Goal: Information Seeking & Learning: Check status

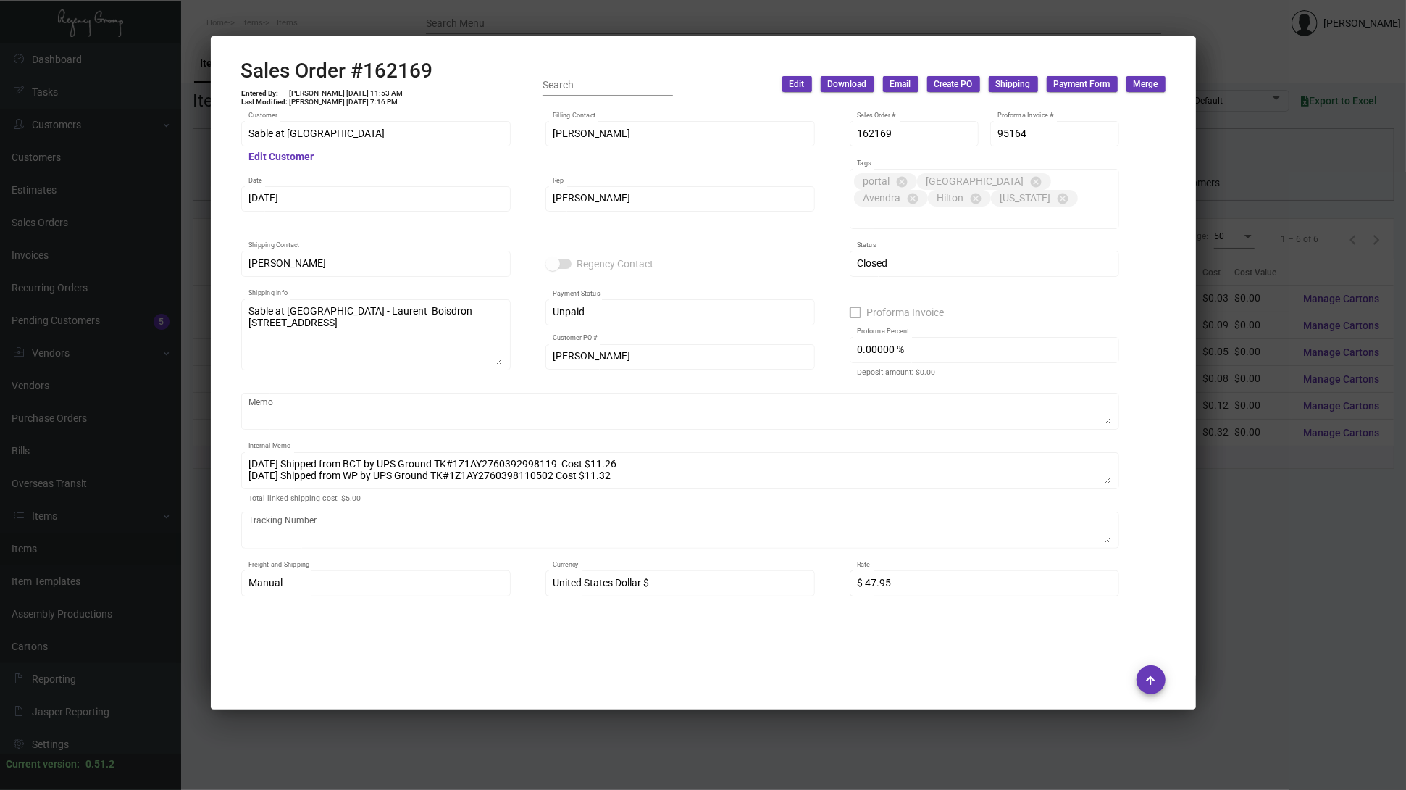
scroll to position [772, 0]
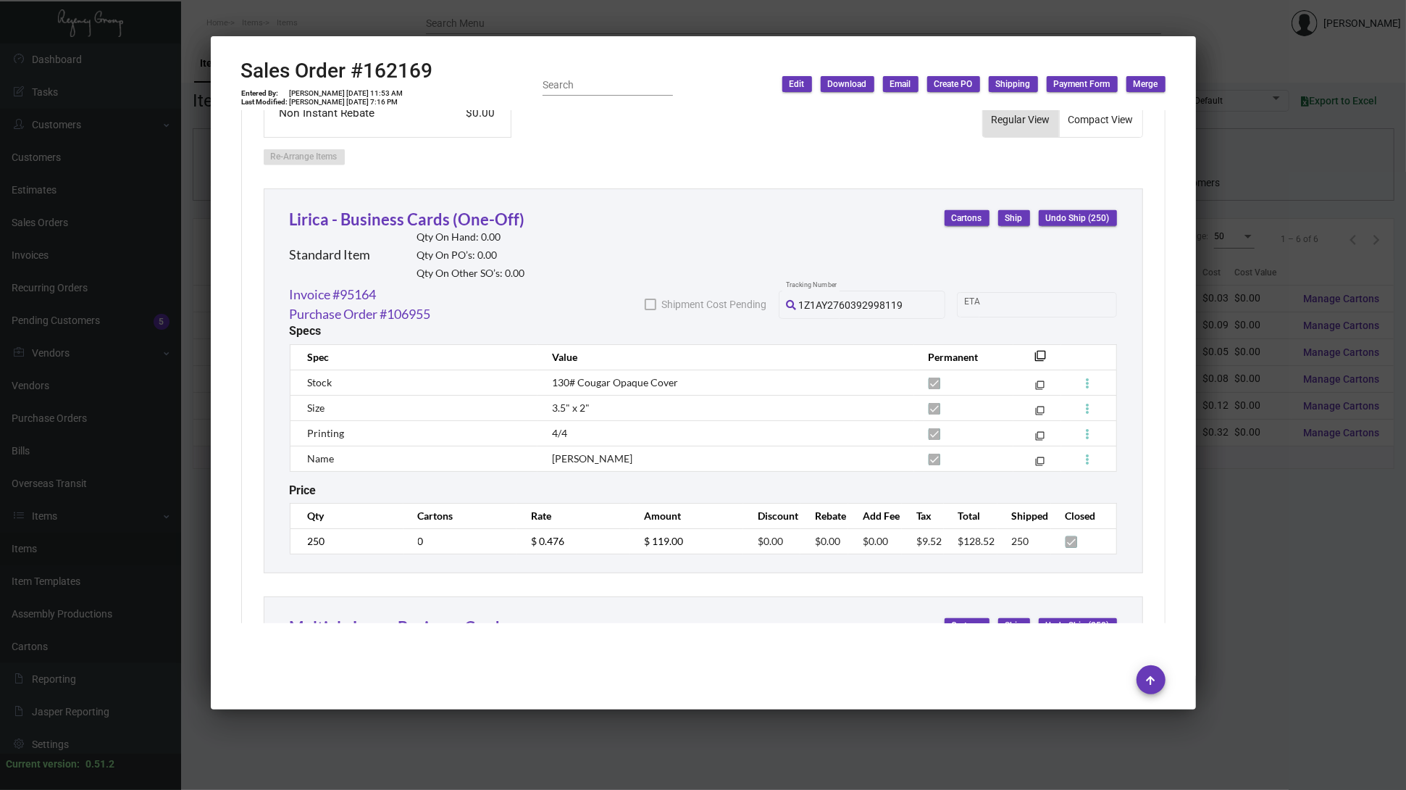
click at [190, 275] on div at bounding box center [703, 395] width 1406 height 790
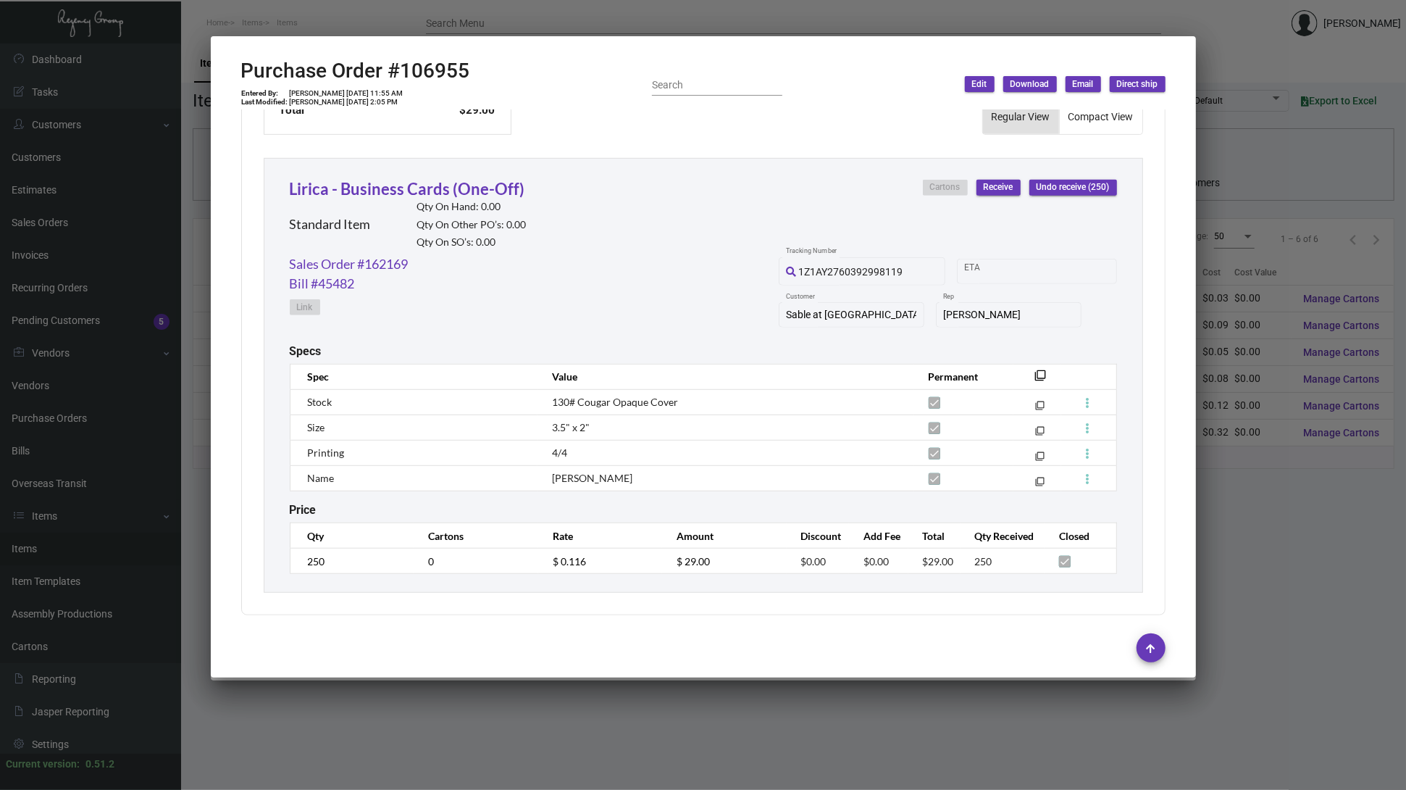
click at [120, 349] on div at bounding box center [703, 395] width 1406 height 790
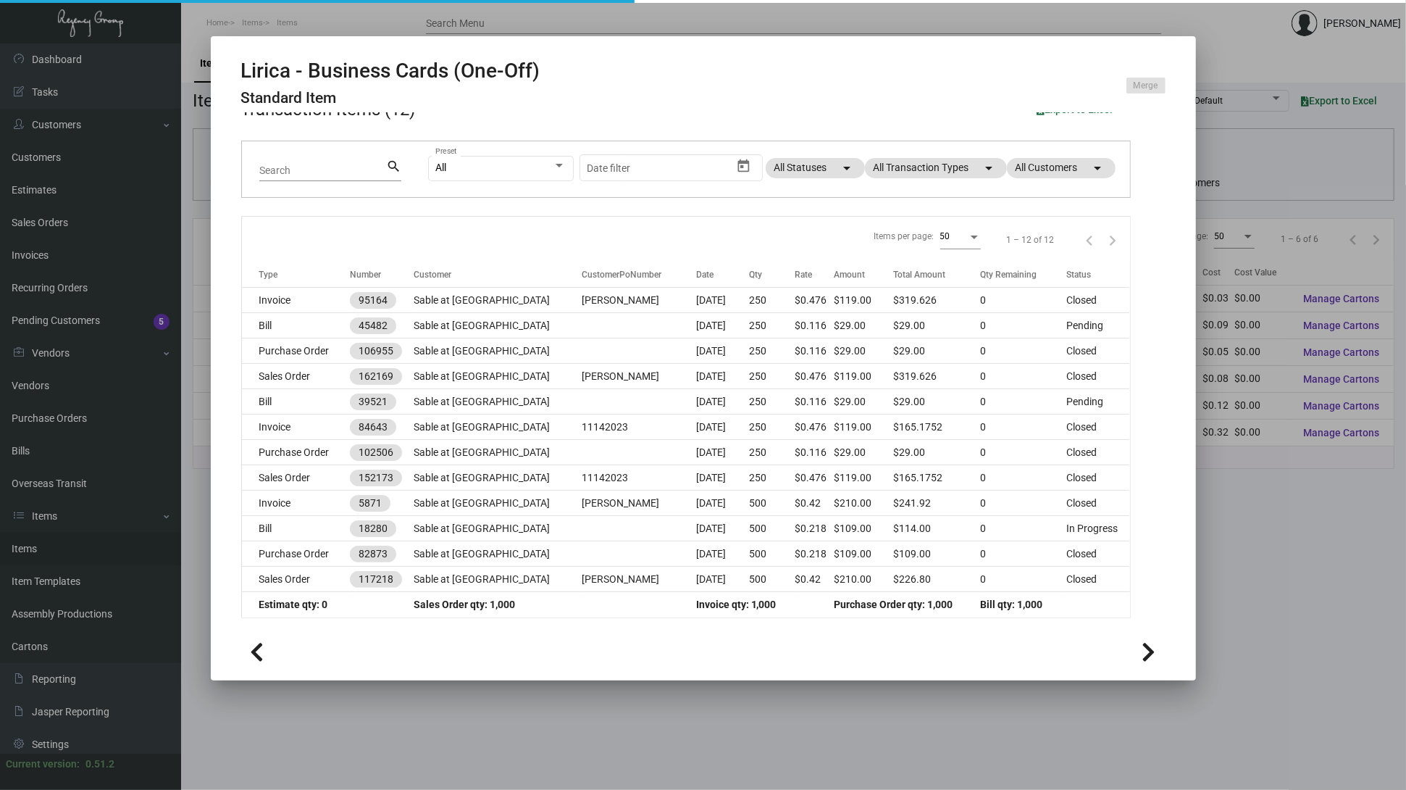
click at [62, 473] on div at bounding box center [703, 395] width 1406 height 790
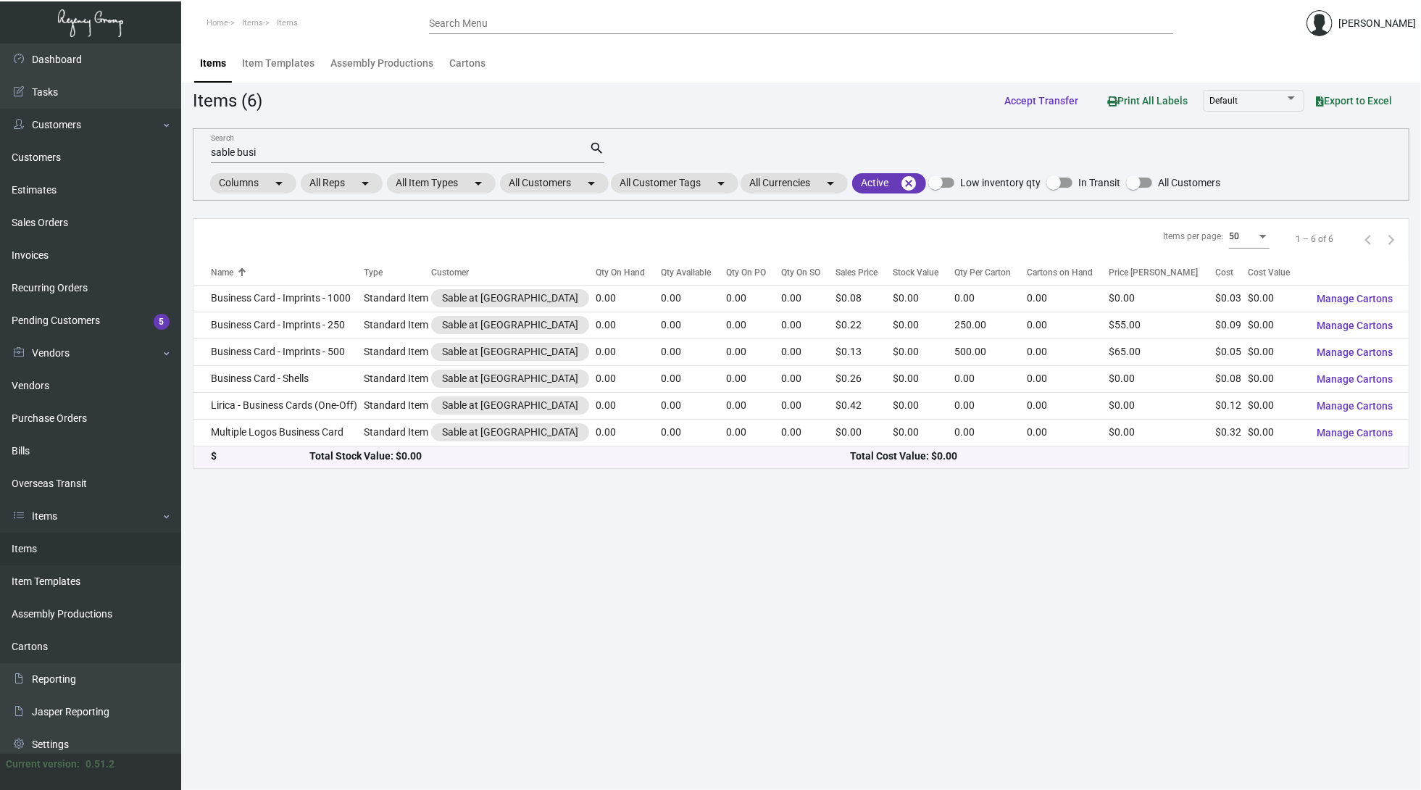
click at [41, 540] on link "Items" at bounding box center [90, 549] width 181 height 33
click at [517, 147] on input "sable busi" at bounding box center [400, 153] width 378 height 12
click at [504, 143] on div "sable busi Search" at bounding box center [400, 152] width 378 height 22
click at [496, 148] on input "sable busi" at bounding box center [400, 153] width 378 height 12
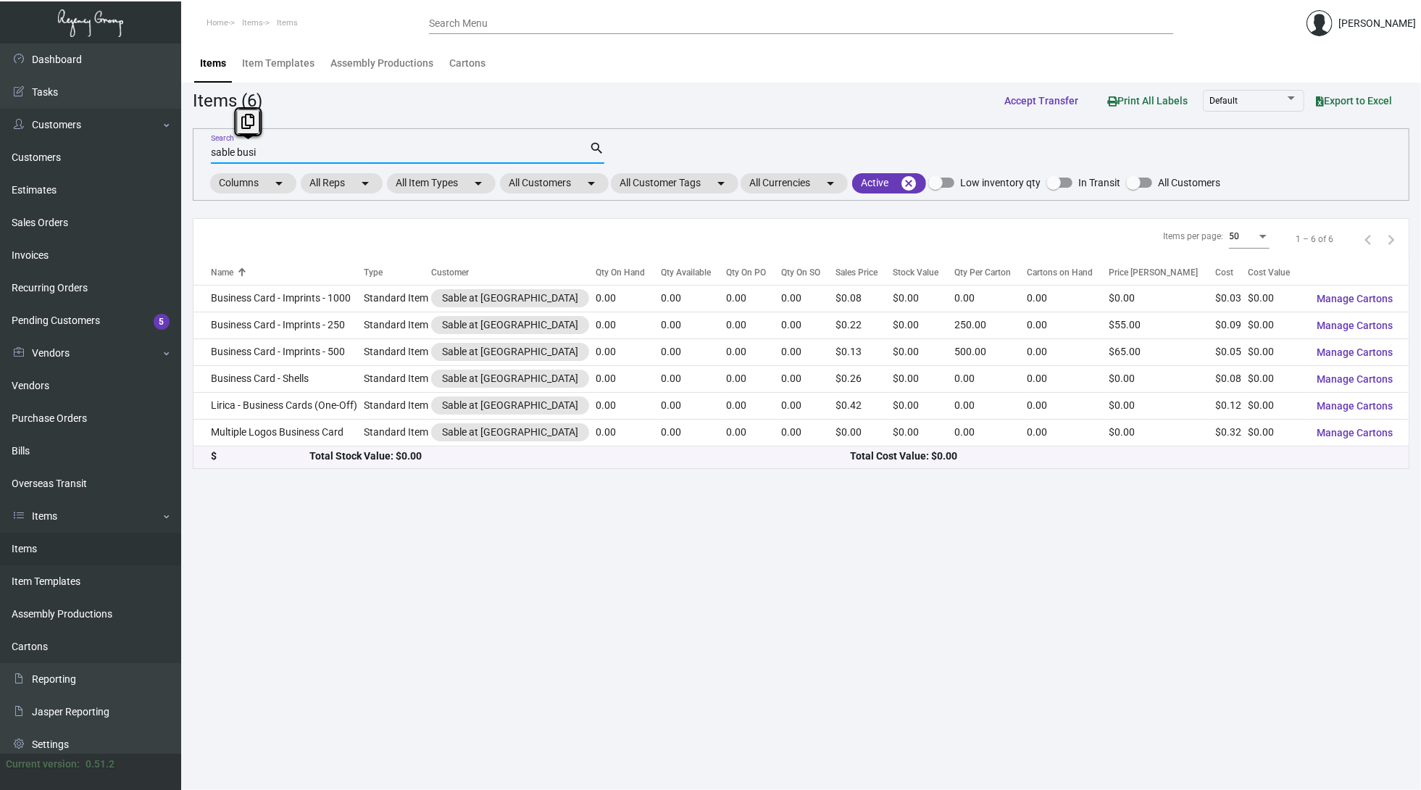
click at [496, 148] on input "sable busi" at bounding box center [400, 153] width 378 height 12
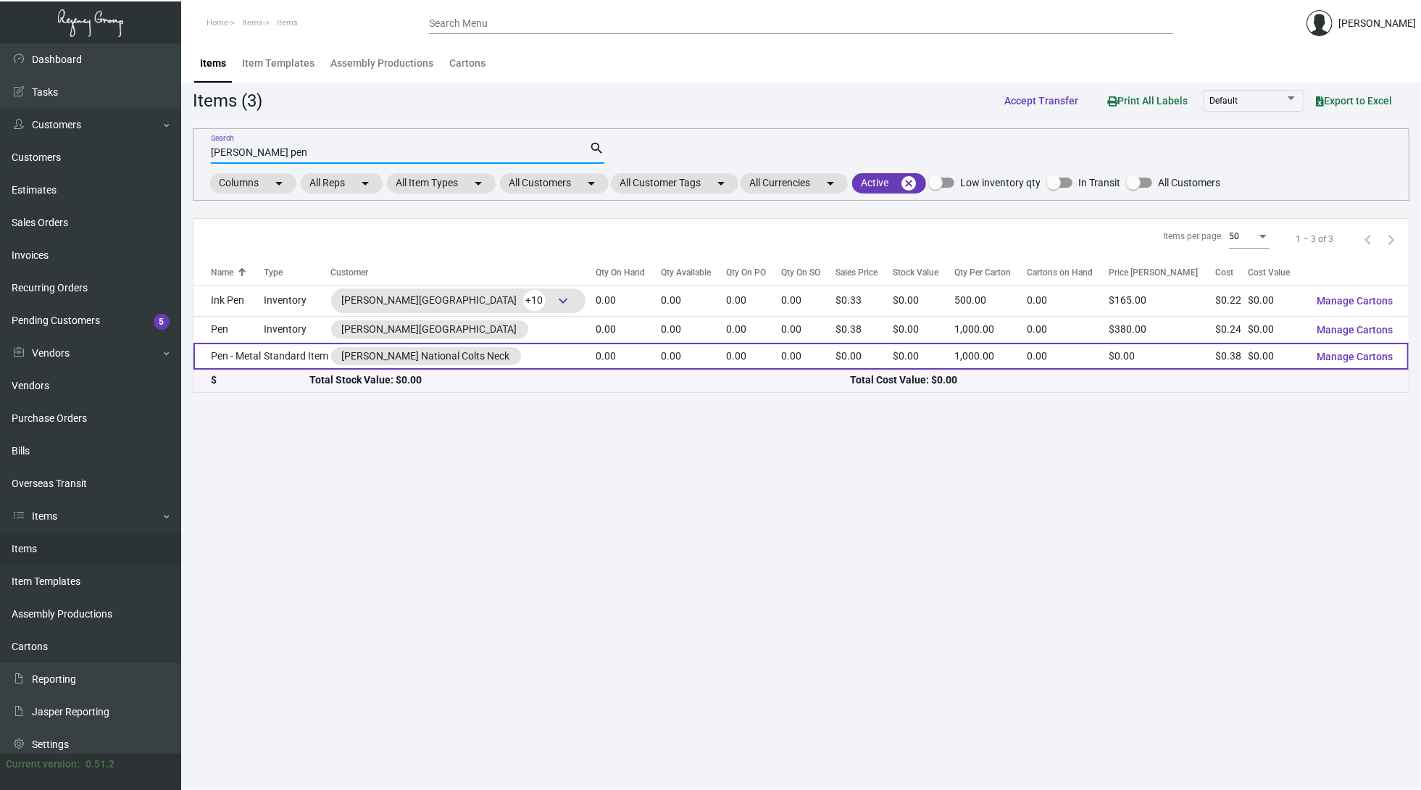
type input "[PERSON_NAME] pen"
click at [301, 356] on td "Standard Item" at bounding box center [297, 356] width 67 height 27
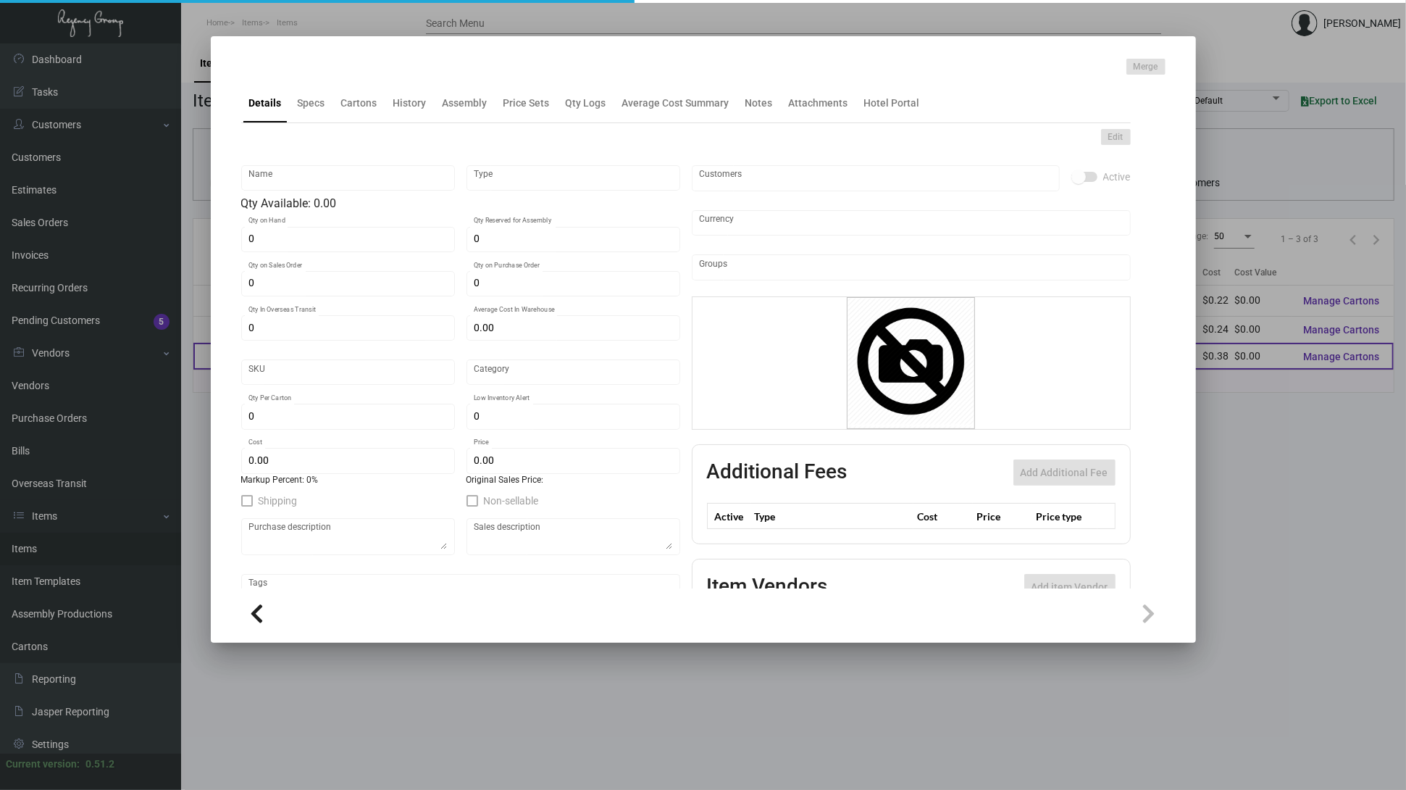
type input "Pen - Metal"
type input "Standard Item"
type input "$ 0.38"
type input "ColtsNeck-Pen-56"
type input "Standard"
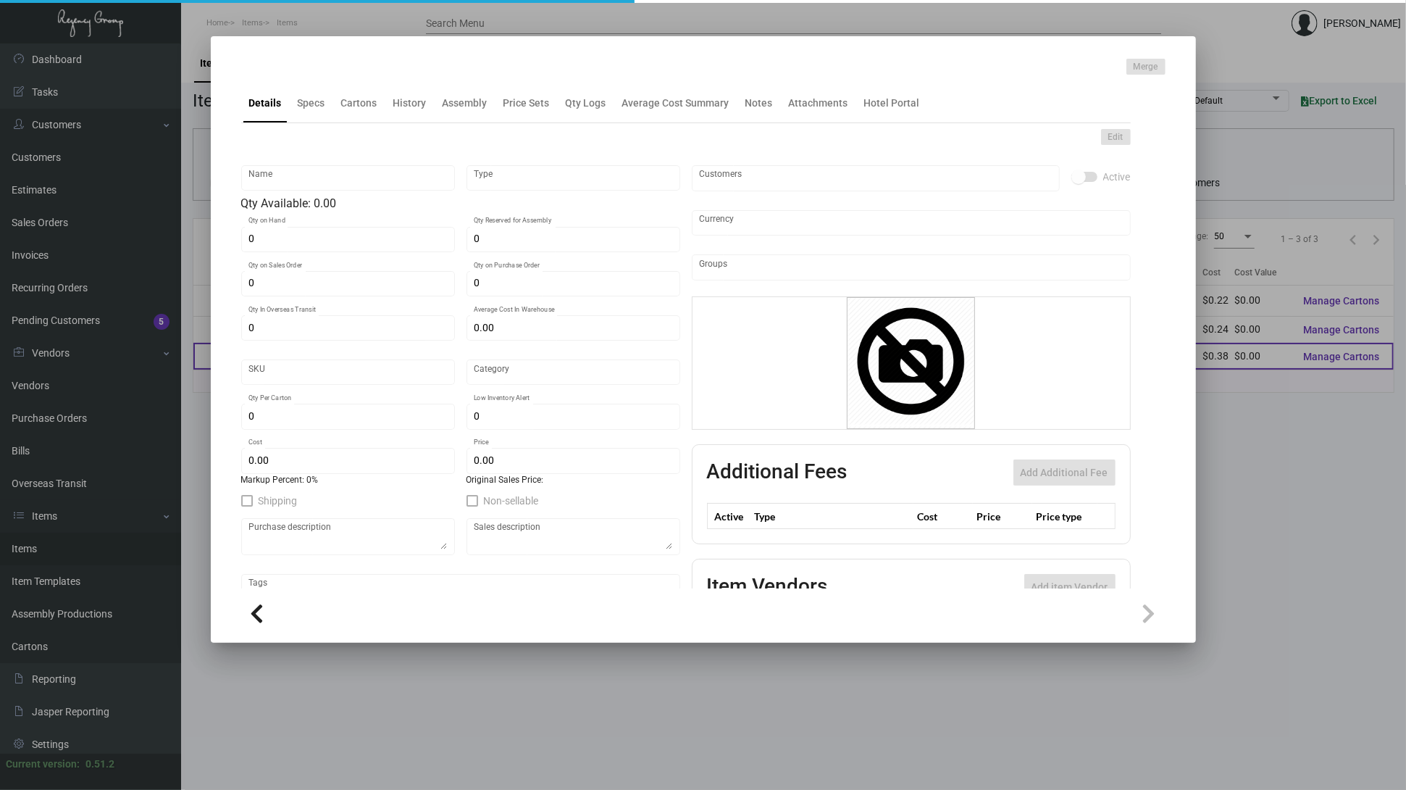
type input "1,000"
type input "$ 0.38"
type input "$ 0.00"
checkbox input "true"
type input "United States Dollar $"
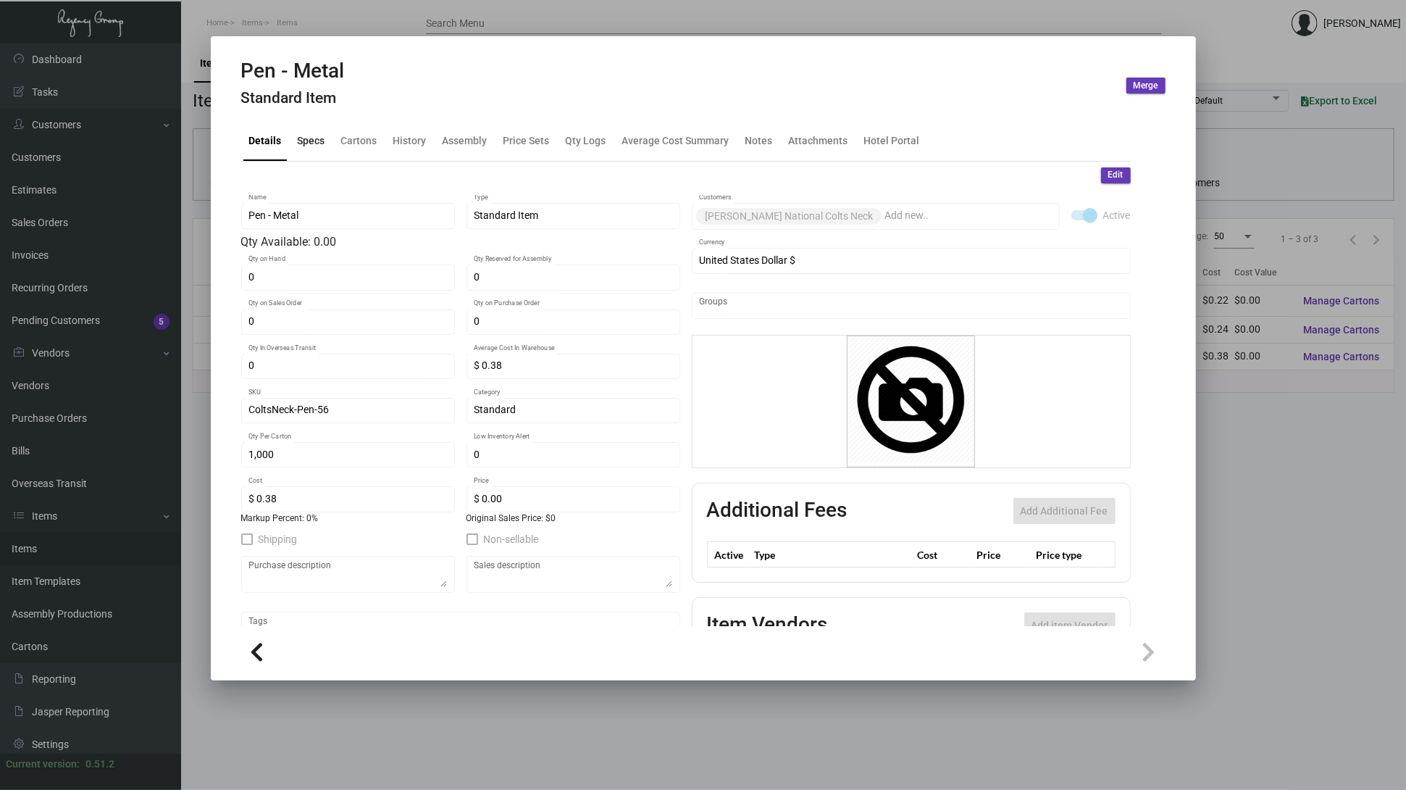
click at [322, 145] on div "Specs" at bounding box center [312, 140] width 28 height 15
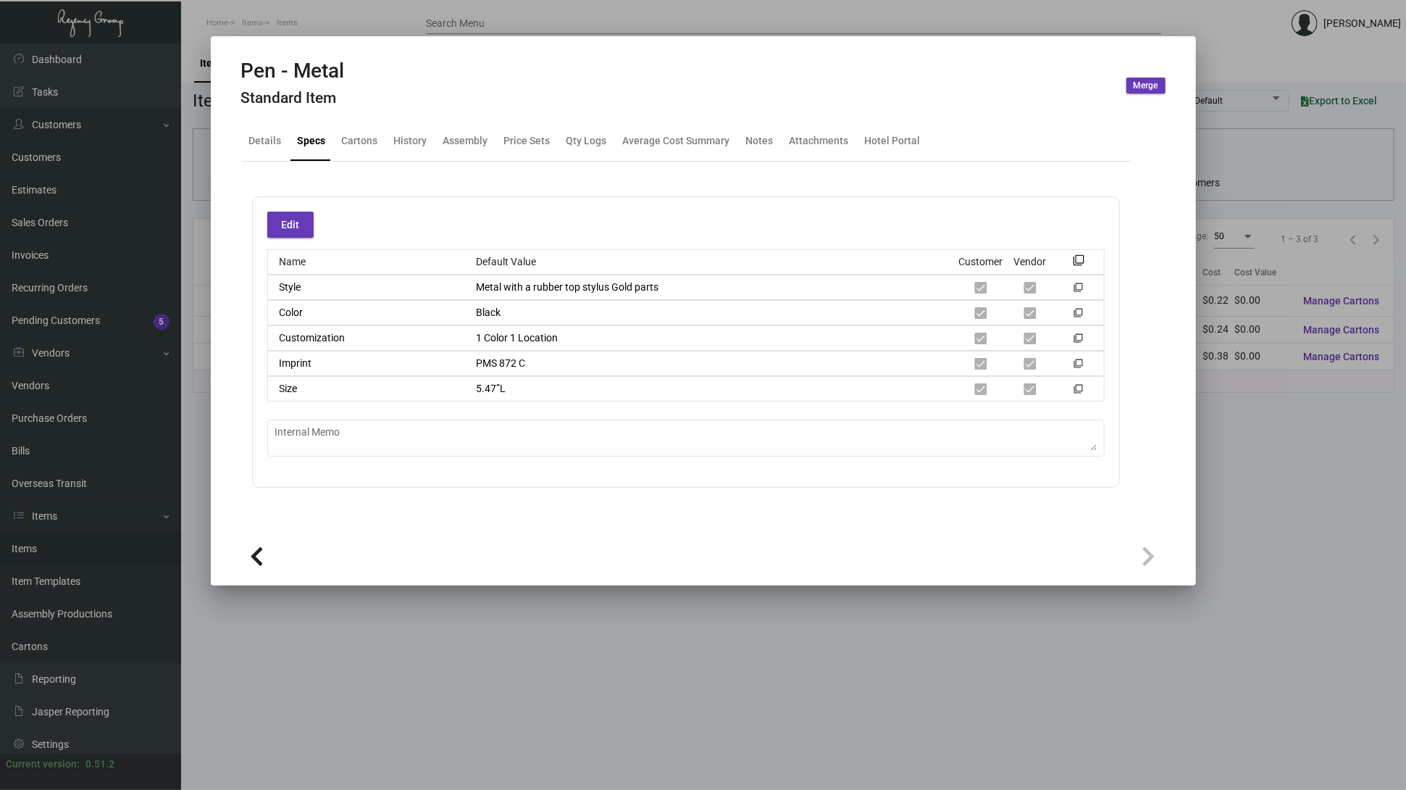
drag, startPoint x: 1152, startPoint y: 243, endPoint x: 1161, endPoint y: 265, distance: 23.4
click at [1152, 243] on ng-component "Pen - Metal Standard Item Merge Details Specs Cartons History Assembly Price Se…" at bounding box center [703, 320] width 925 height 522
click at [396, 154] on div "History" at bounding box center [410, 141] width 45 height 35
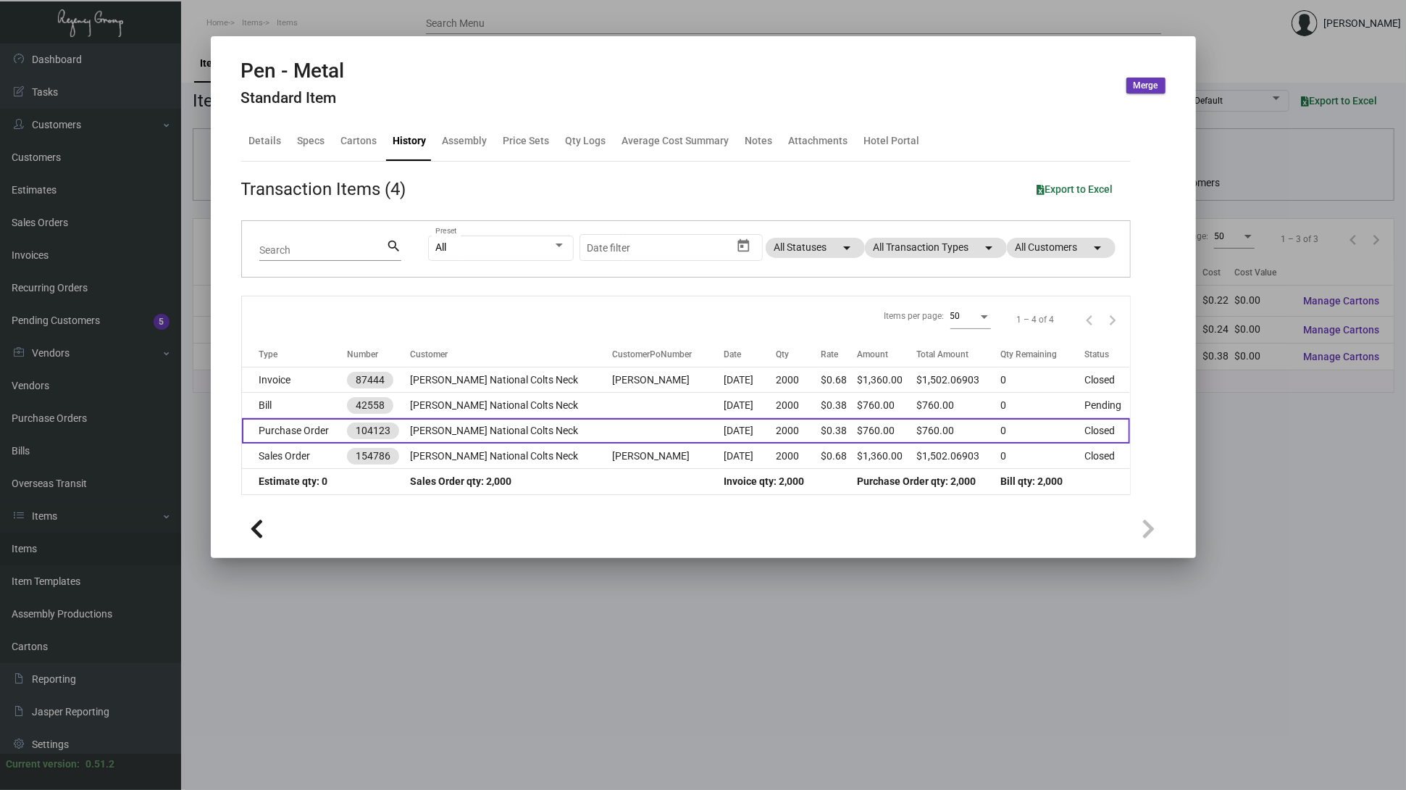
click at [485, 438] on td "[PERSON_NAME] National Colts Neck" at bounding box center [511, 430] width 202 height 25
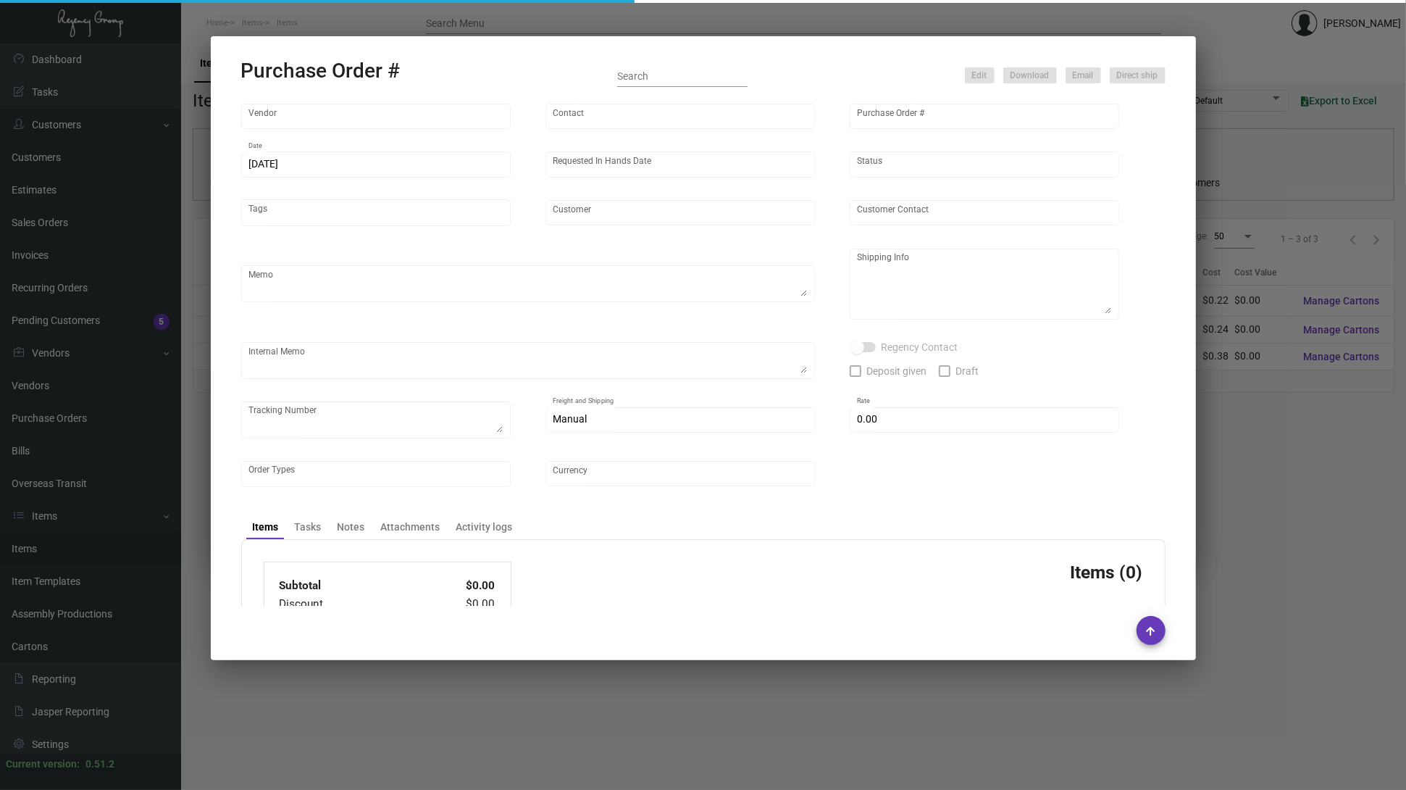
type input "usapromotiongifts"
type input "[PERSON_NAME] ."
type input "104123"
type input "[DATE]"
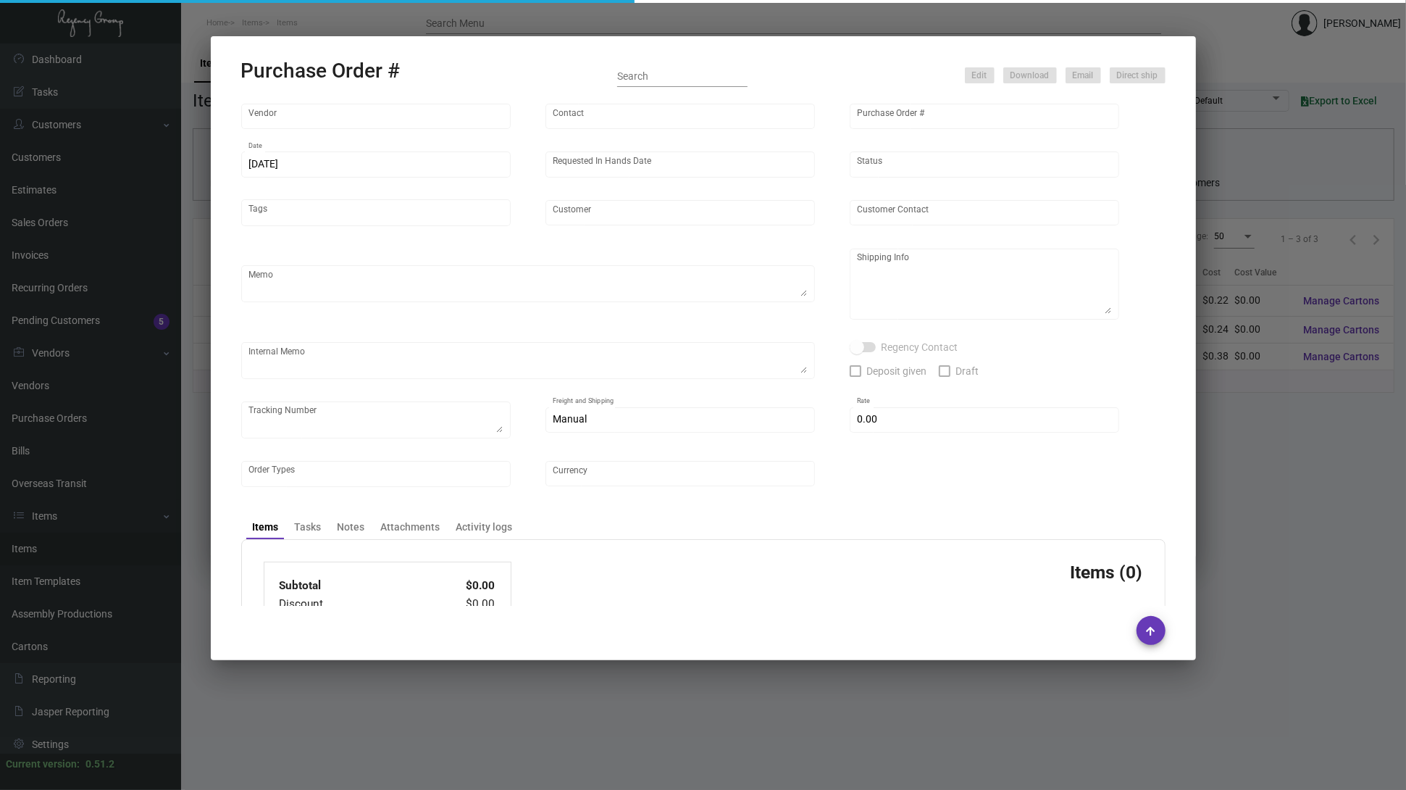
type input "[PERSON_NAME] National Colts Neck"
type textarea "Please send me proof for approval + pre-production image before mass production."
type textarea "Regency Group NJ - [PERSON_NAME] [STREET_ADDRESS]"
type textarea "3/13 - ACH sent 3/14 - Followed up for a ship date."
checkbox input "true"
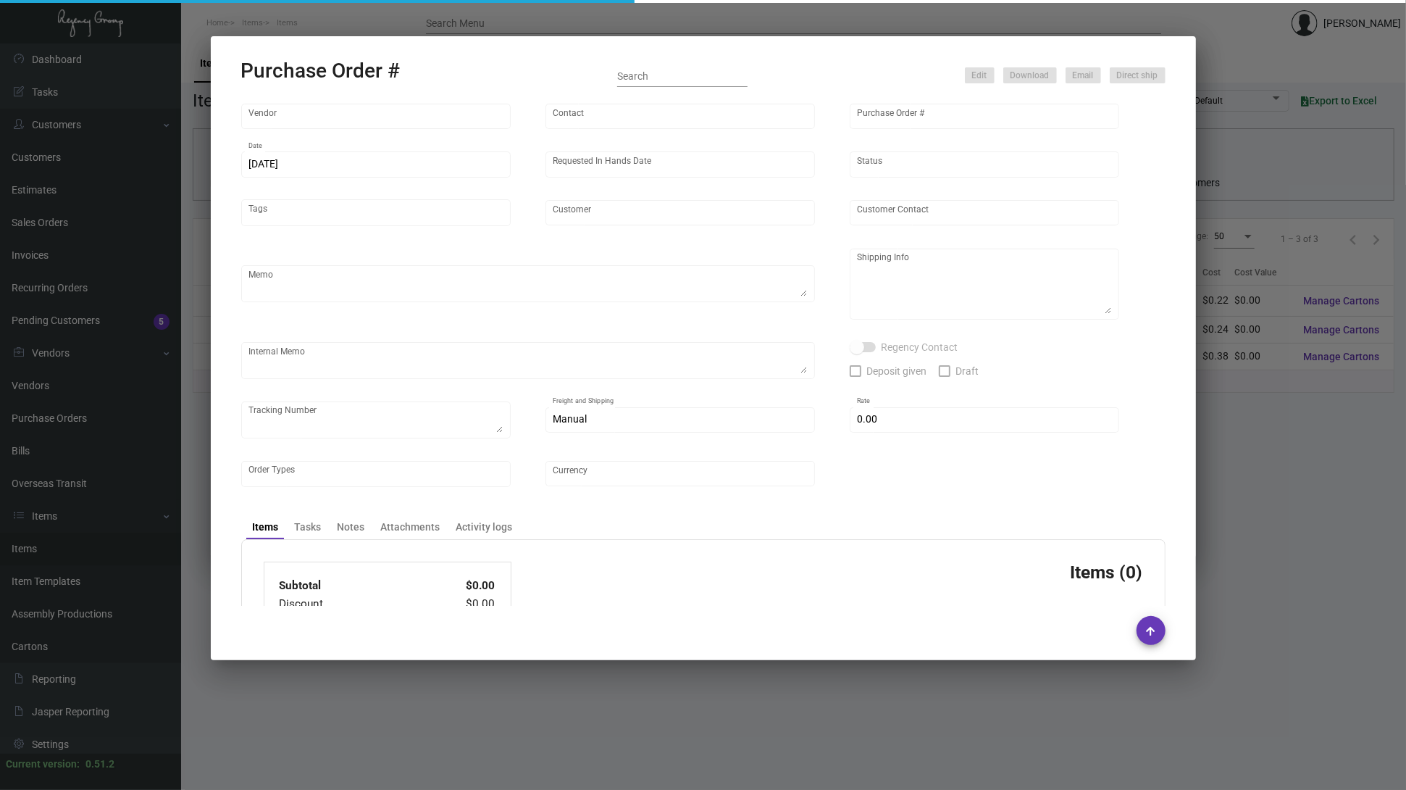
checkbox input "true"
type input "$ 0.00"
type input "United States Dollar $"
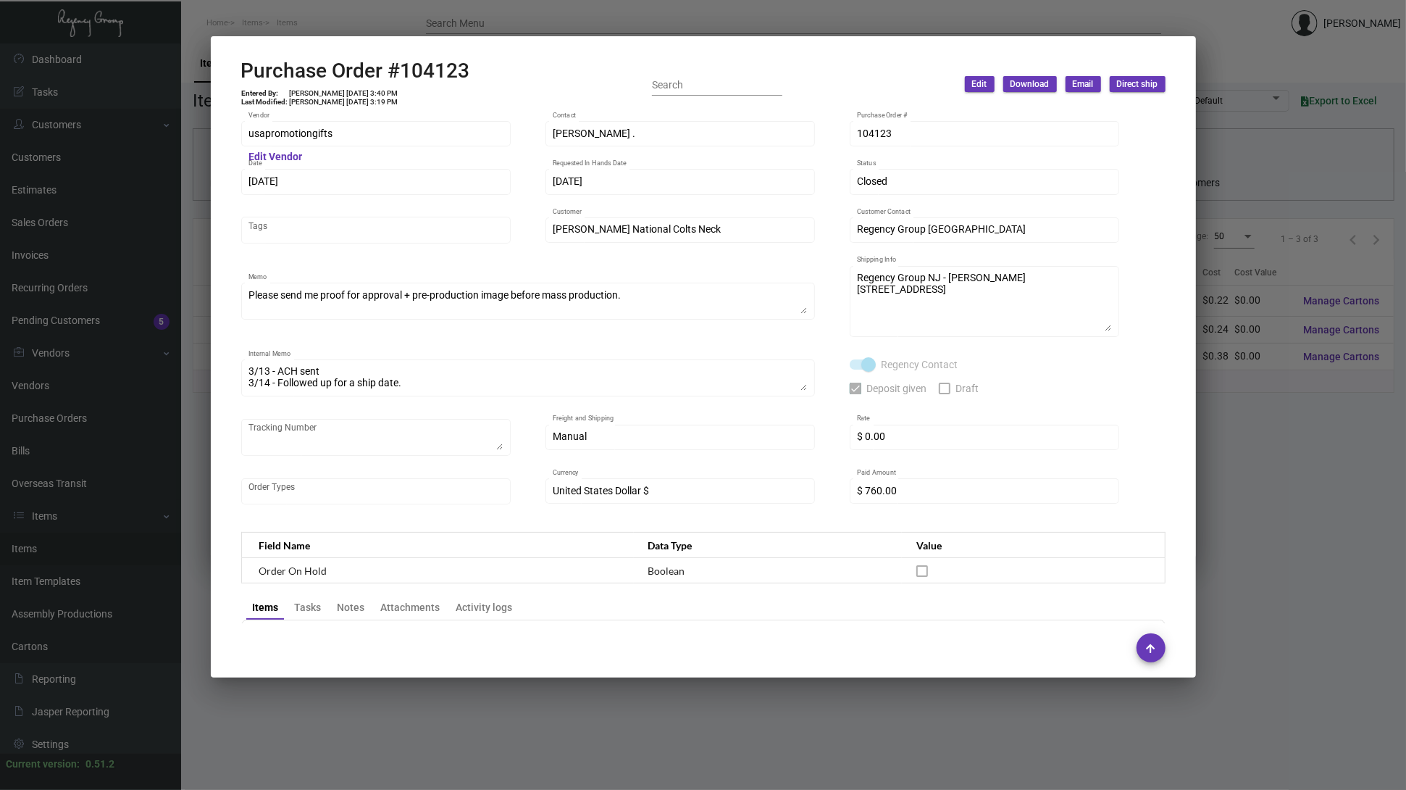
click at [102, 246] on div at bounding box center [703, 395] width 1406 height 790
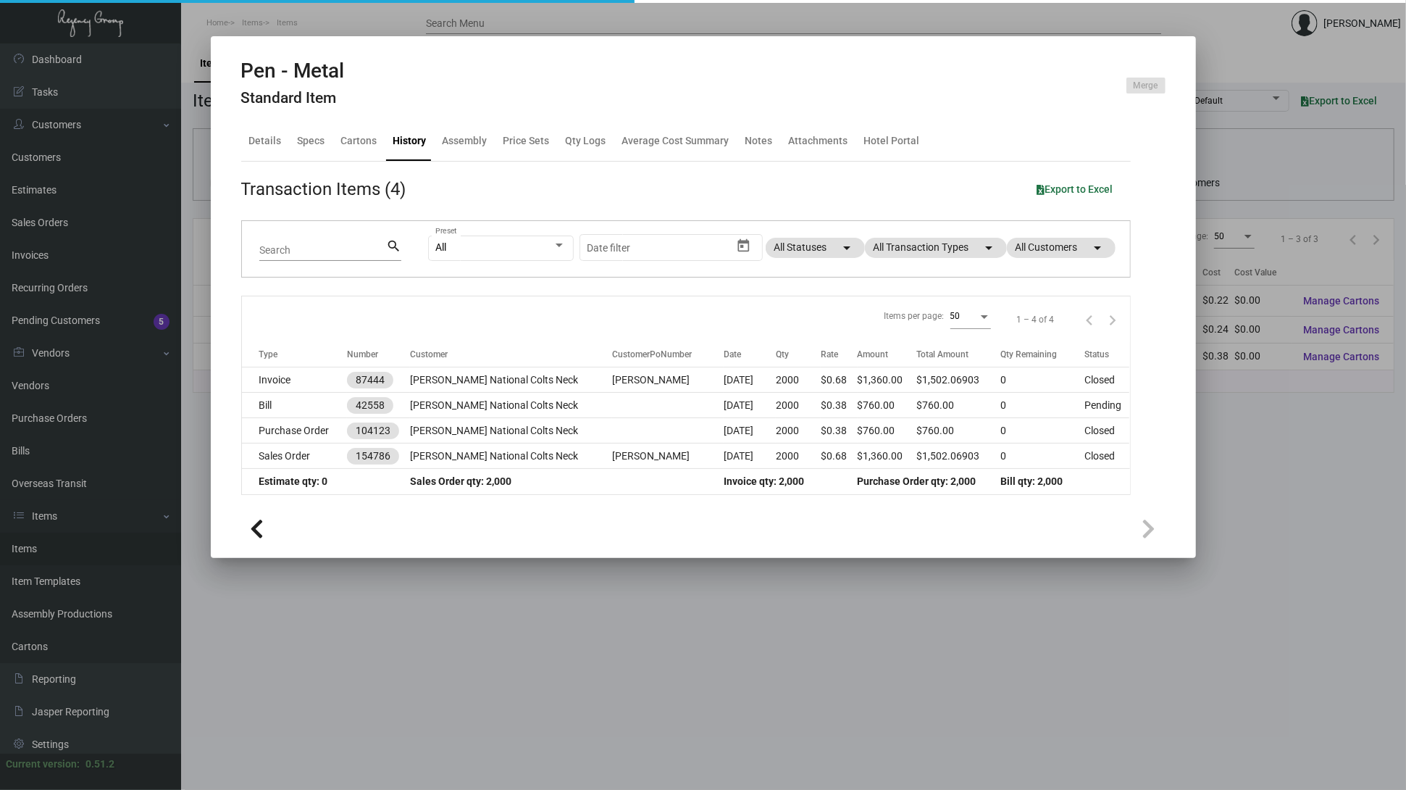
click at [130, 293] on div at bounding box center [703, 395] width 1406 height 790
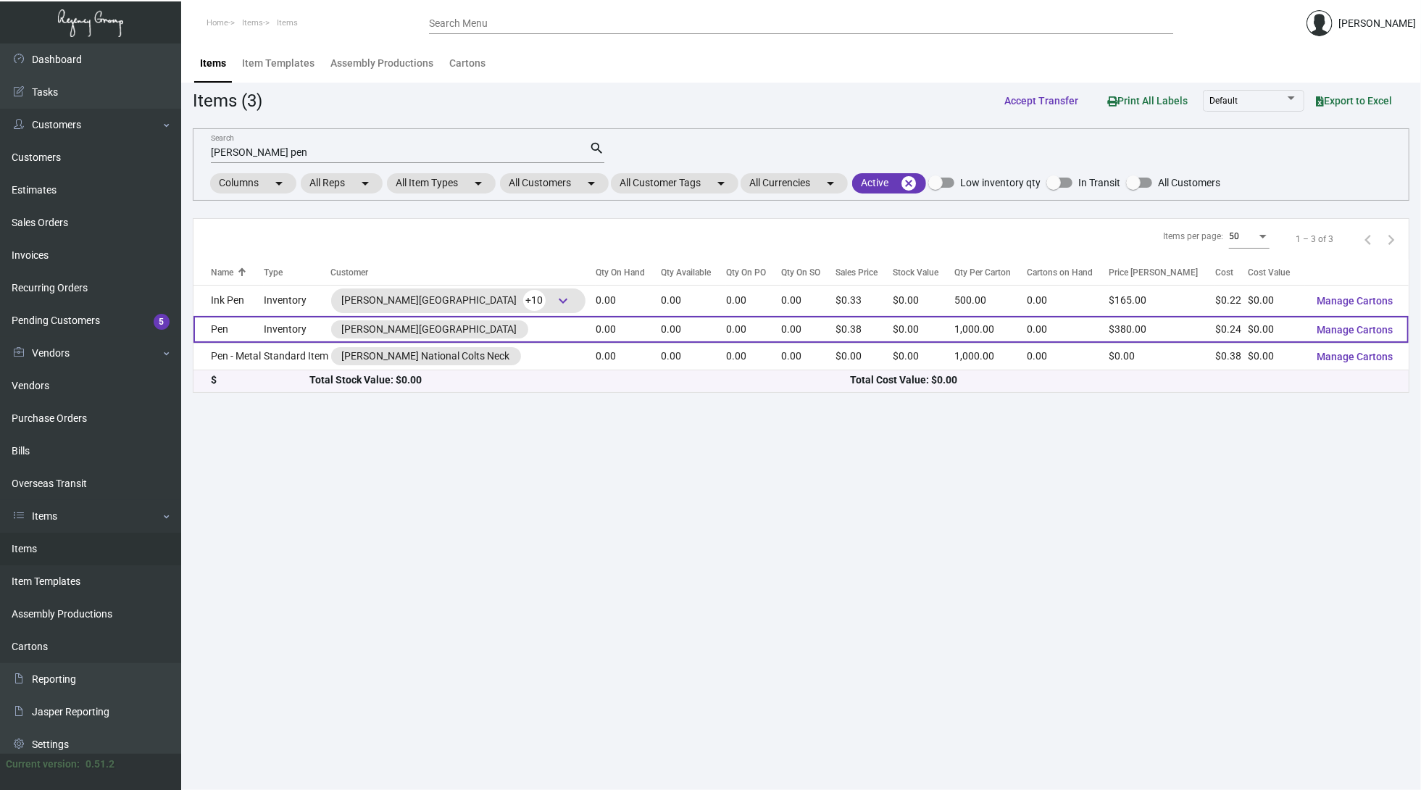
click at [246, 333] on td "Pen" at bounding box center [228, 329] width 70 height 27
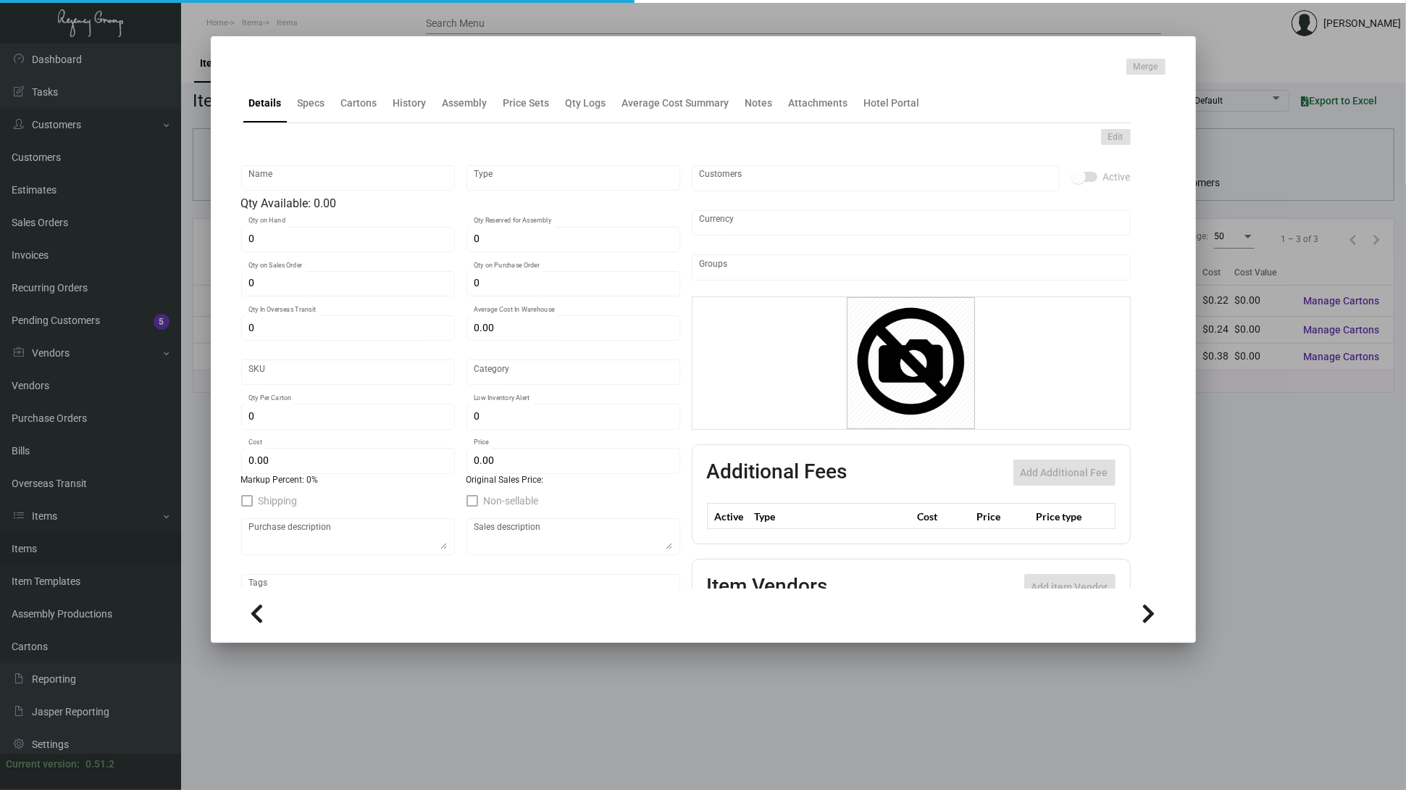
type input "Pen"
type input "Inventory"
type input "$ 0.00"
type input "3136"
type input "Standard"
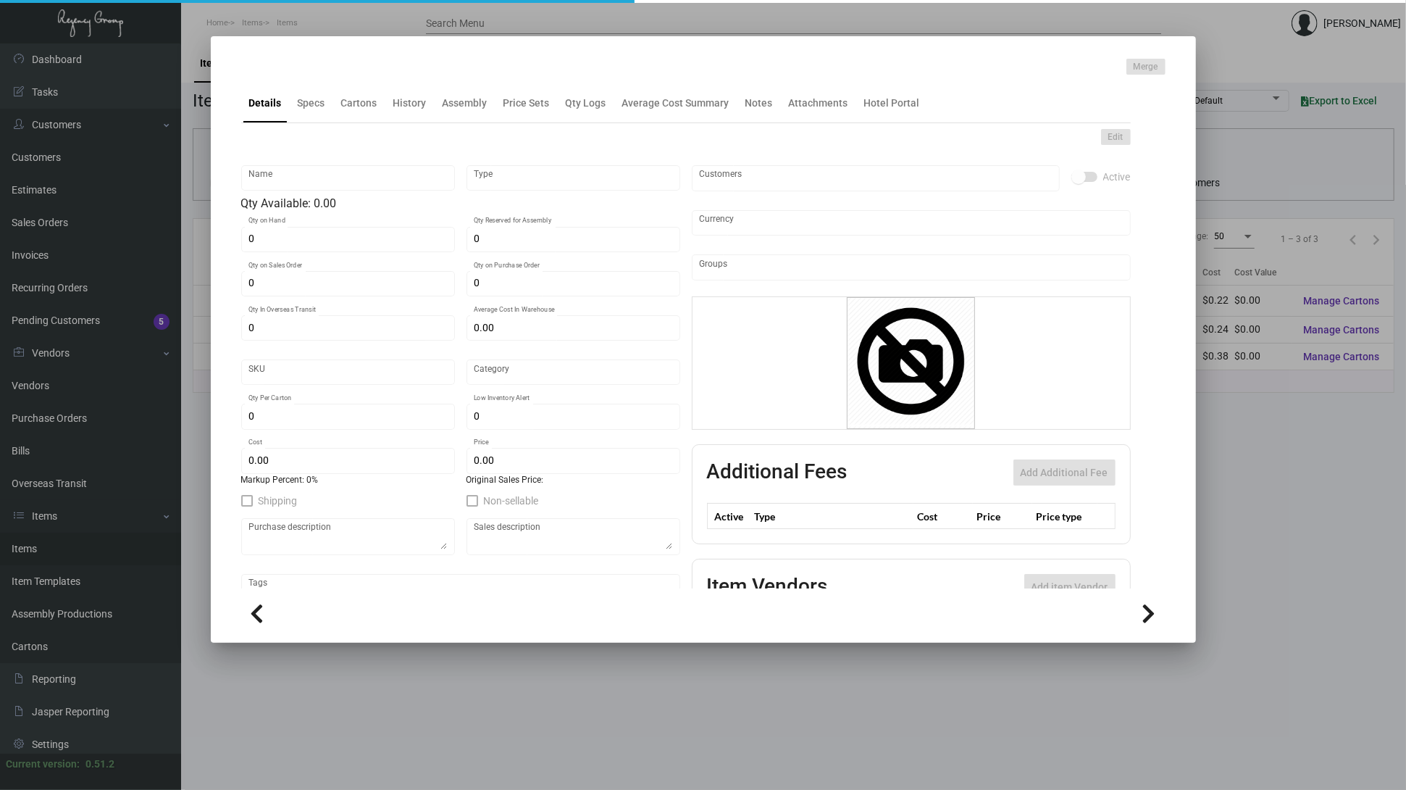
type input "1,000"
type input "$ 0.237"
type input "$ 0.38"
type textarea "[PERSON_NAME] Metal slim pen: All silver with chrome finishing, with top, impri…"
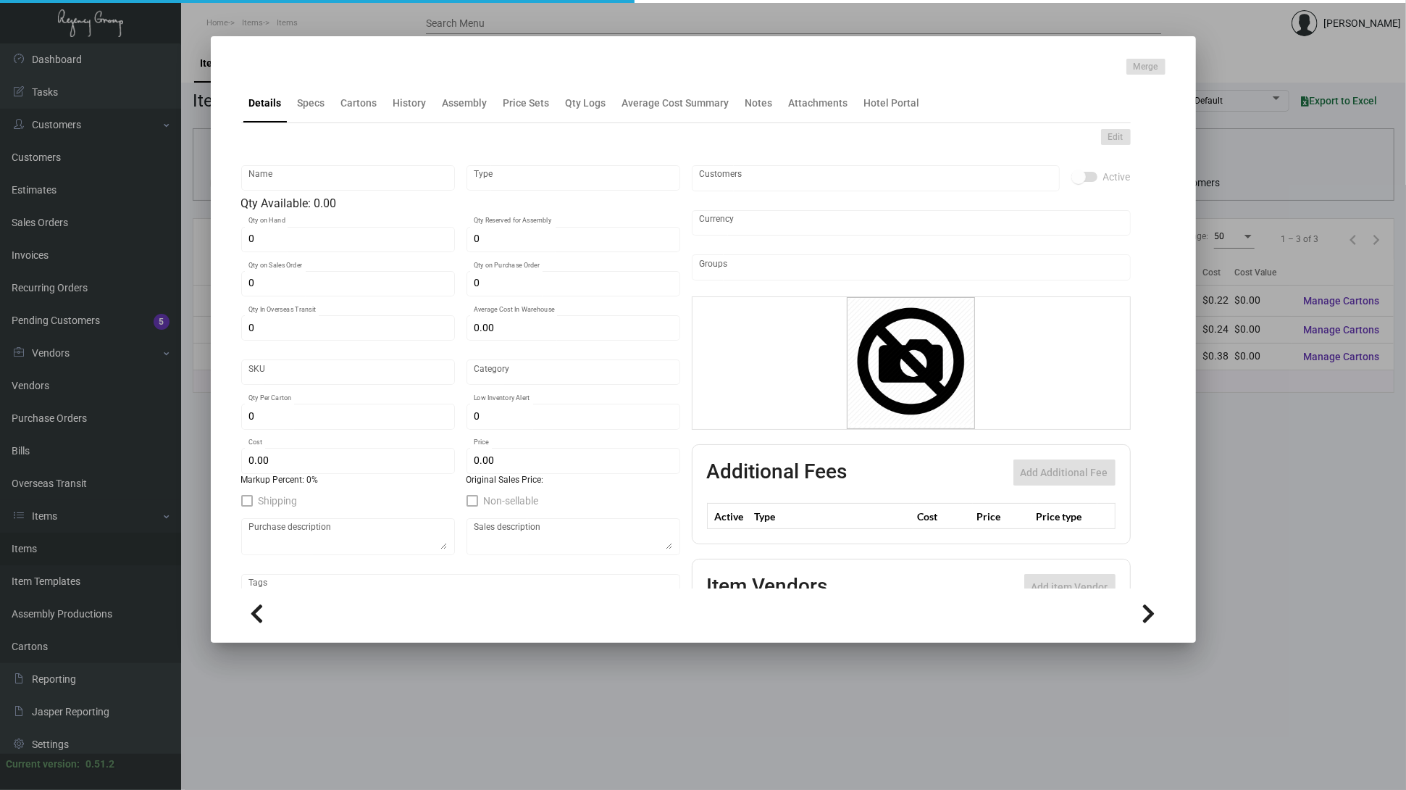
checkbox input "true"
type input "United States Dollar $"
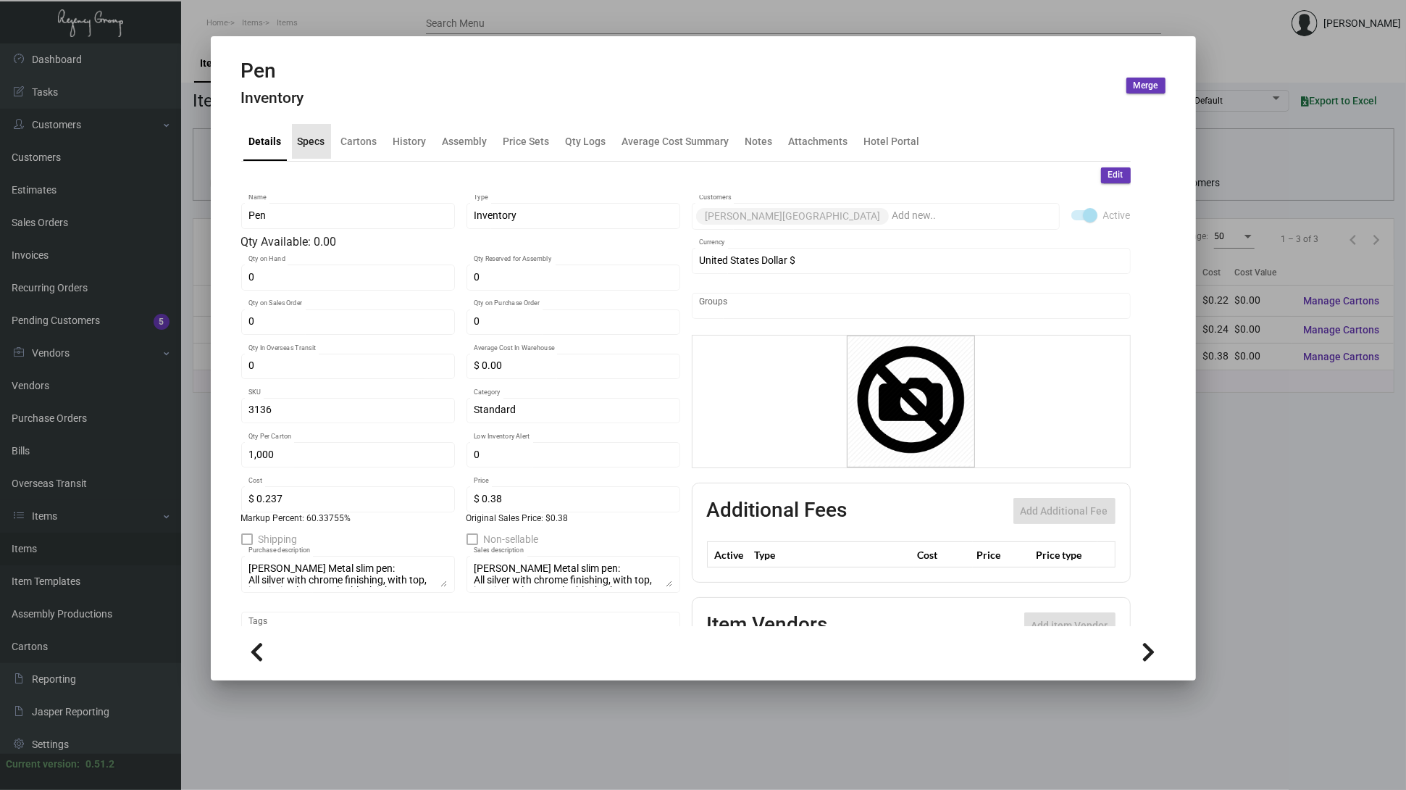
click at [319, 146] on div "Specs" at bounding box center [312, 140] width 28 height 15
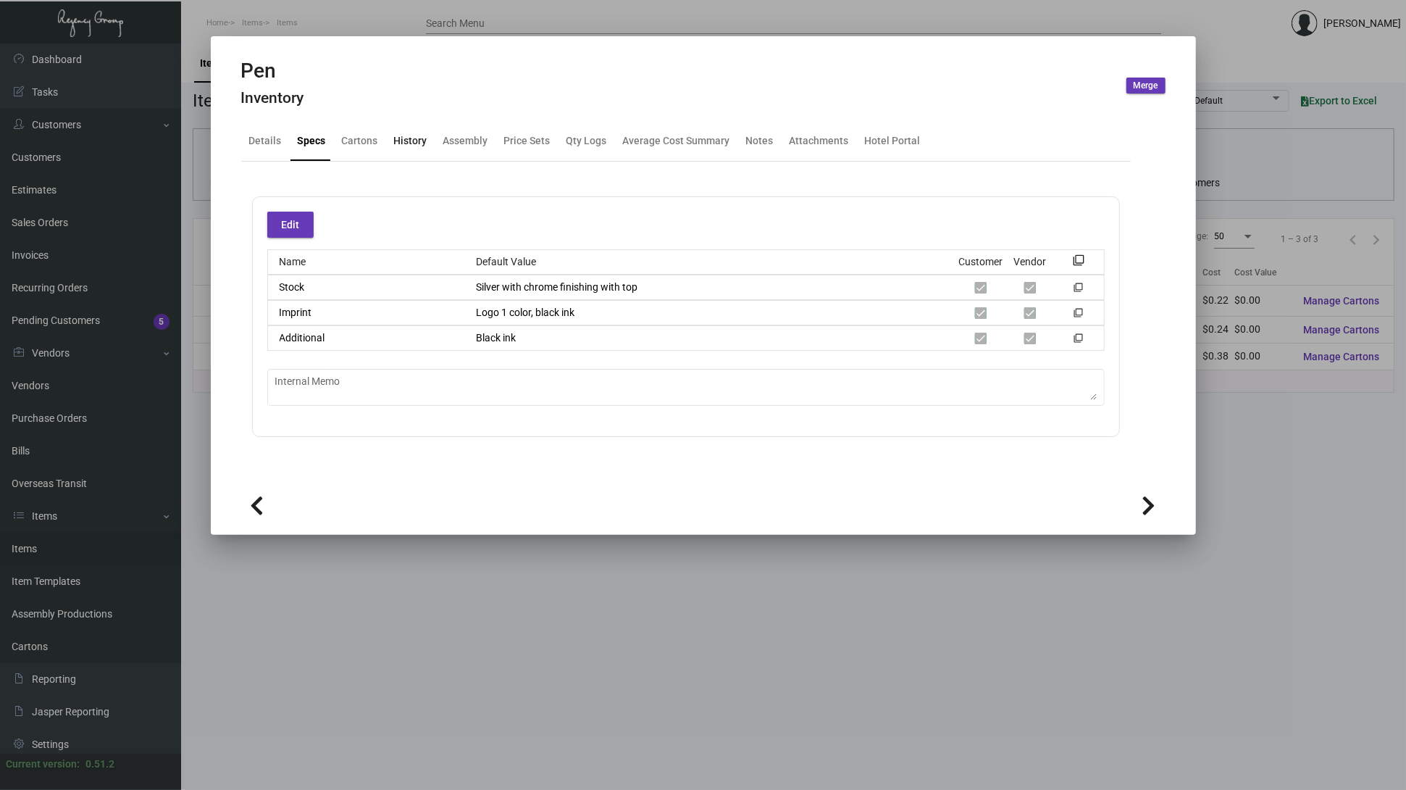
click at [409, 137] on div "History" at bounding box center [410, 140] width 33 height 15
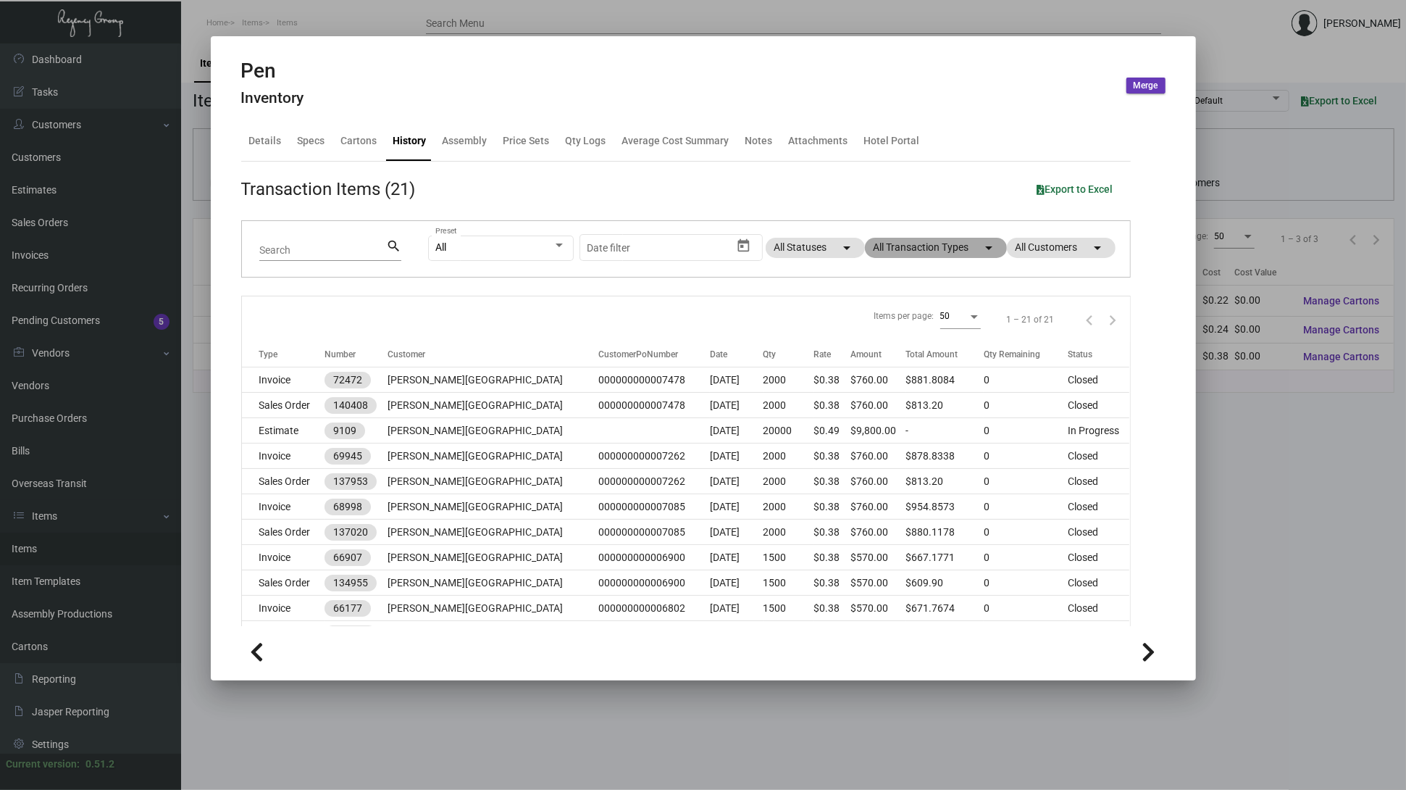
click at [882, 249] on mat-chip "All Transaction Types arrow_drop_down" at bounding box center [936, 248] width 142 height 20
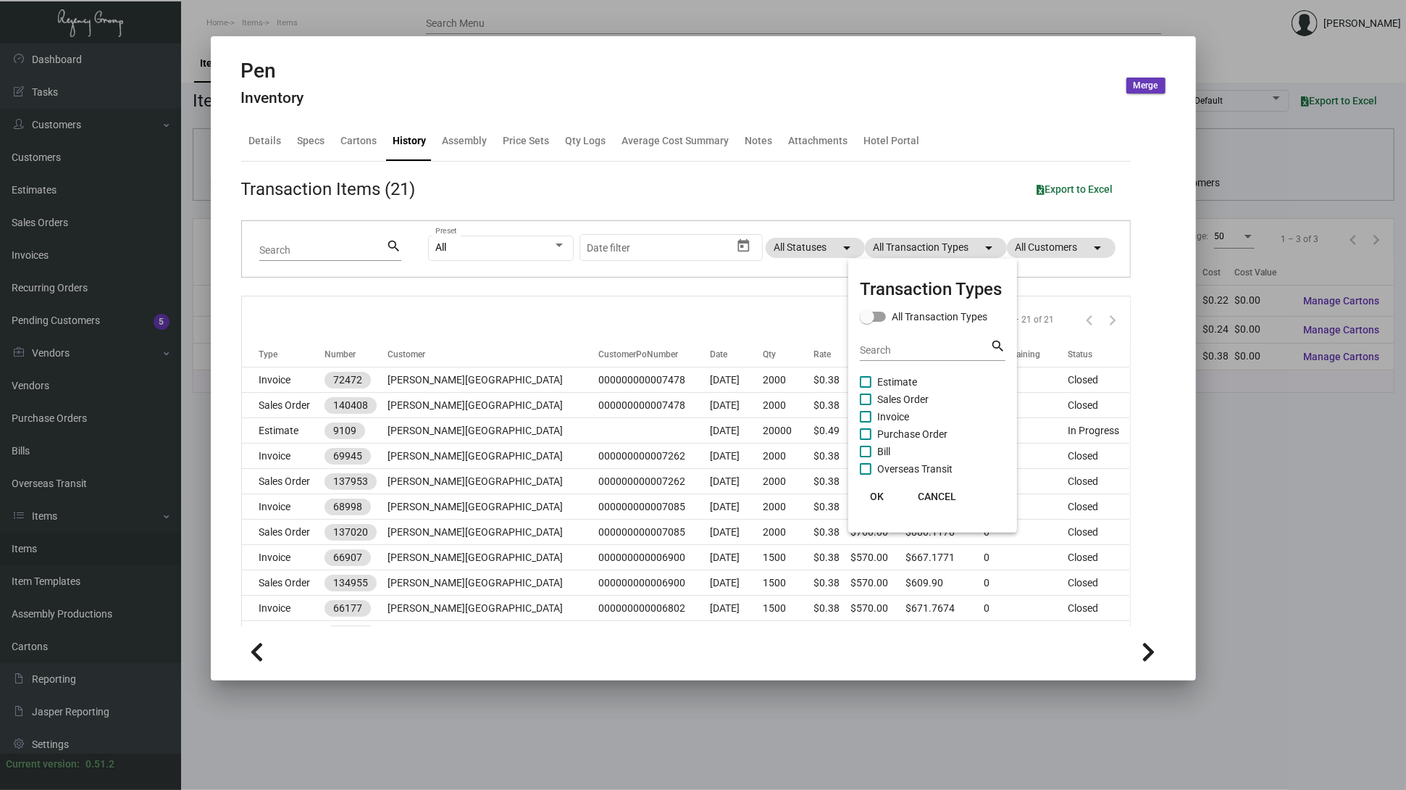
click at [919, 435] on span "Purchase Order" at bounding box center [912, 433] width 70 height 17
click at [866, 440] on input "Purchase Order" at bounding box center [865, 440] width 1 height 1
checkbox input "true"
click at [885, 498] on button "OK" at bounding box center [877, 496] width 46 height 26
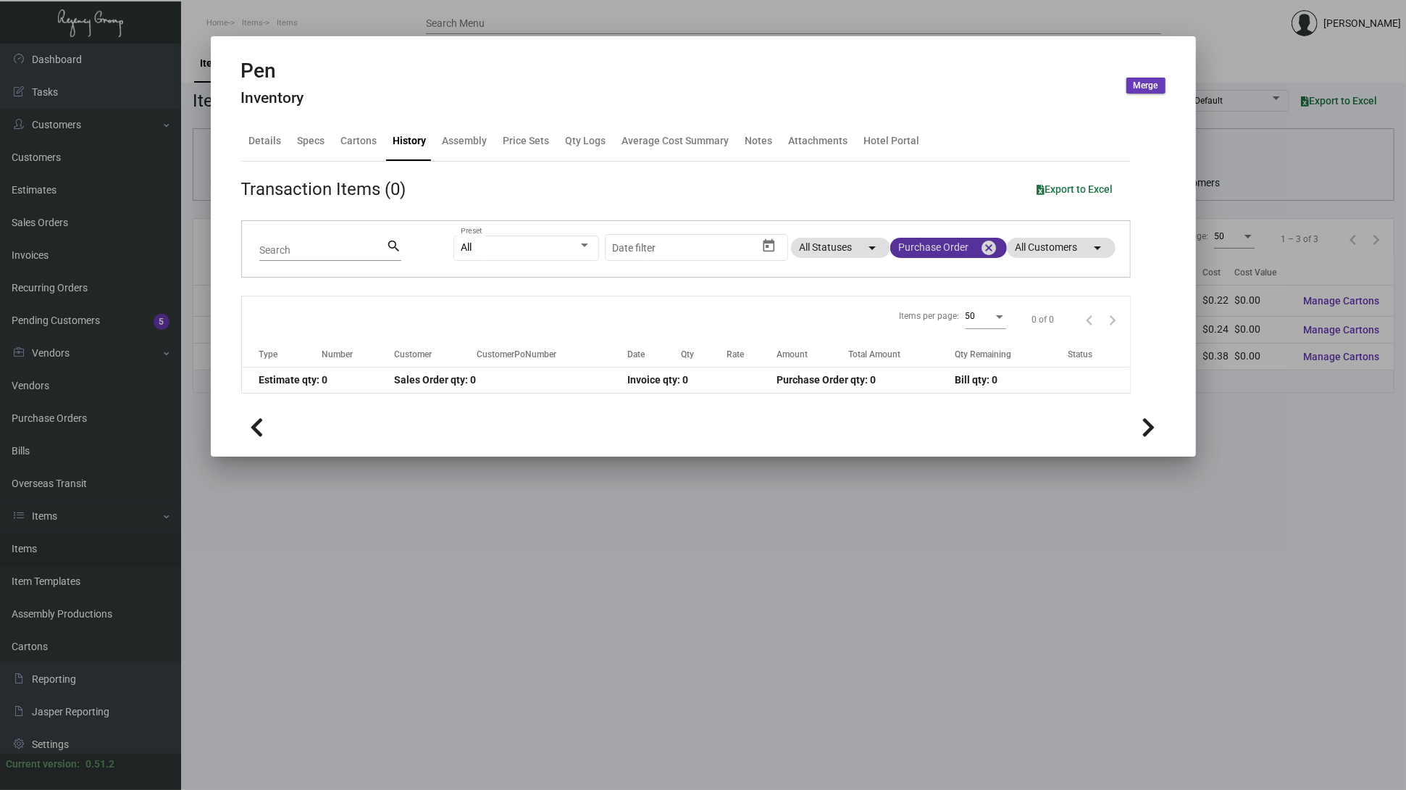
click at [985, 245] on mat-icon "cancel" at bounding box center [989, 247] width 17 height 17
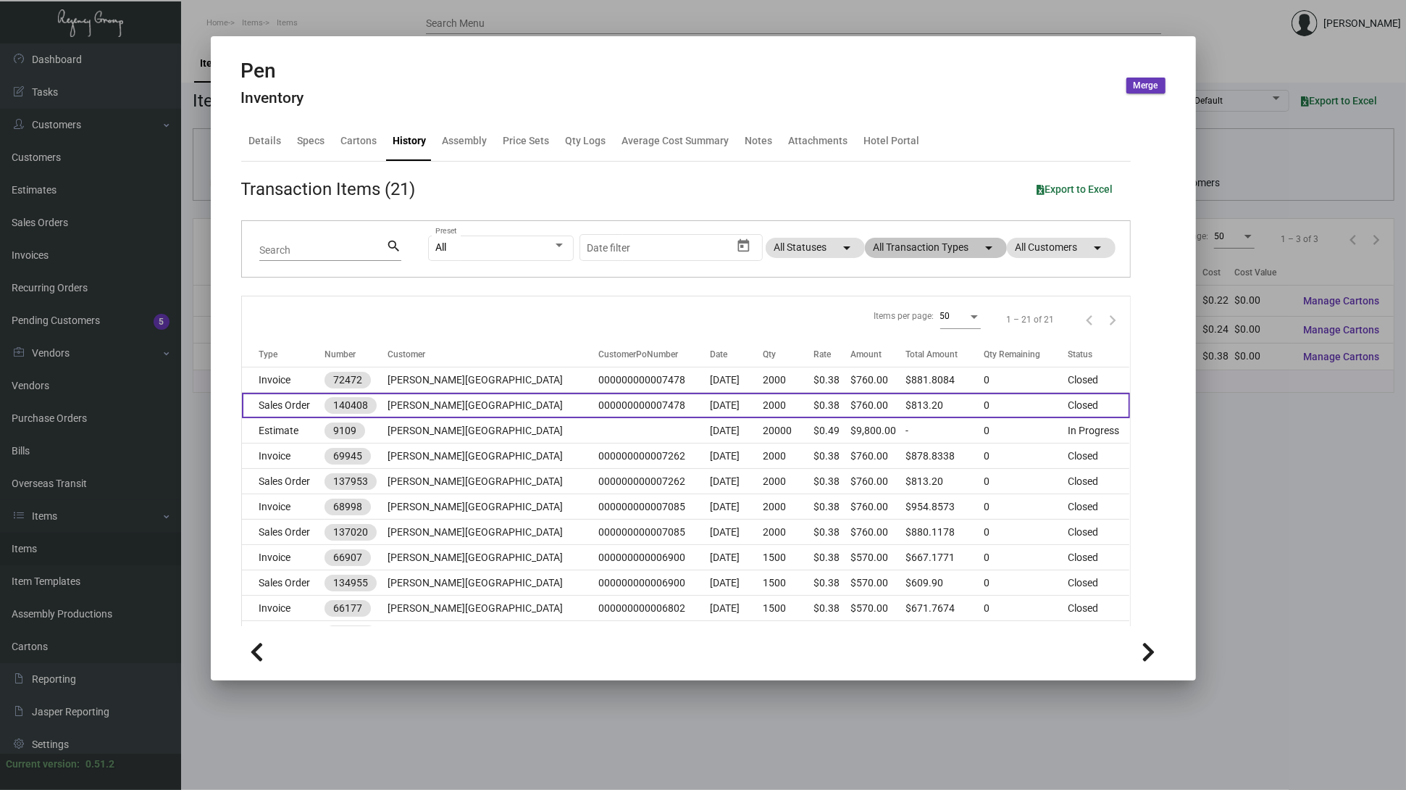
click at [423, 412] on td "[PERSON_NAME][GEOGRAPHIC_DATA]" at bounding box center [493, 405] width 211 height 25
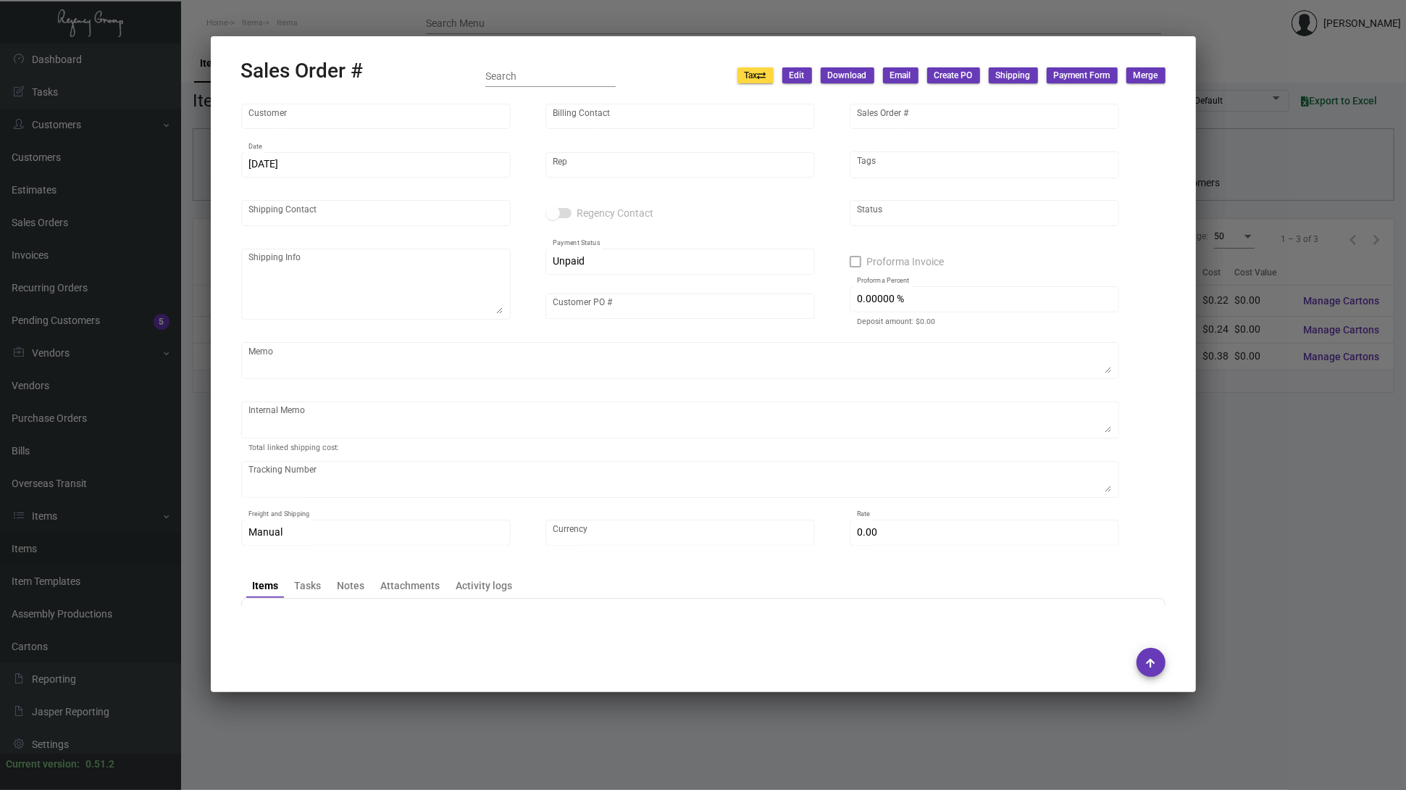
type input "[PERSON_NAME][GEOGRAPHIC_DATA]"
type input "Accounts Payable"
type input "140408"
type input "[DATE]"
type input "[PERSON_NAME]"
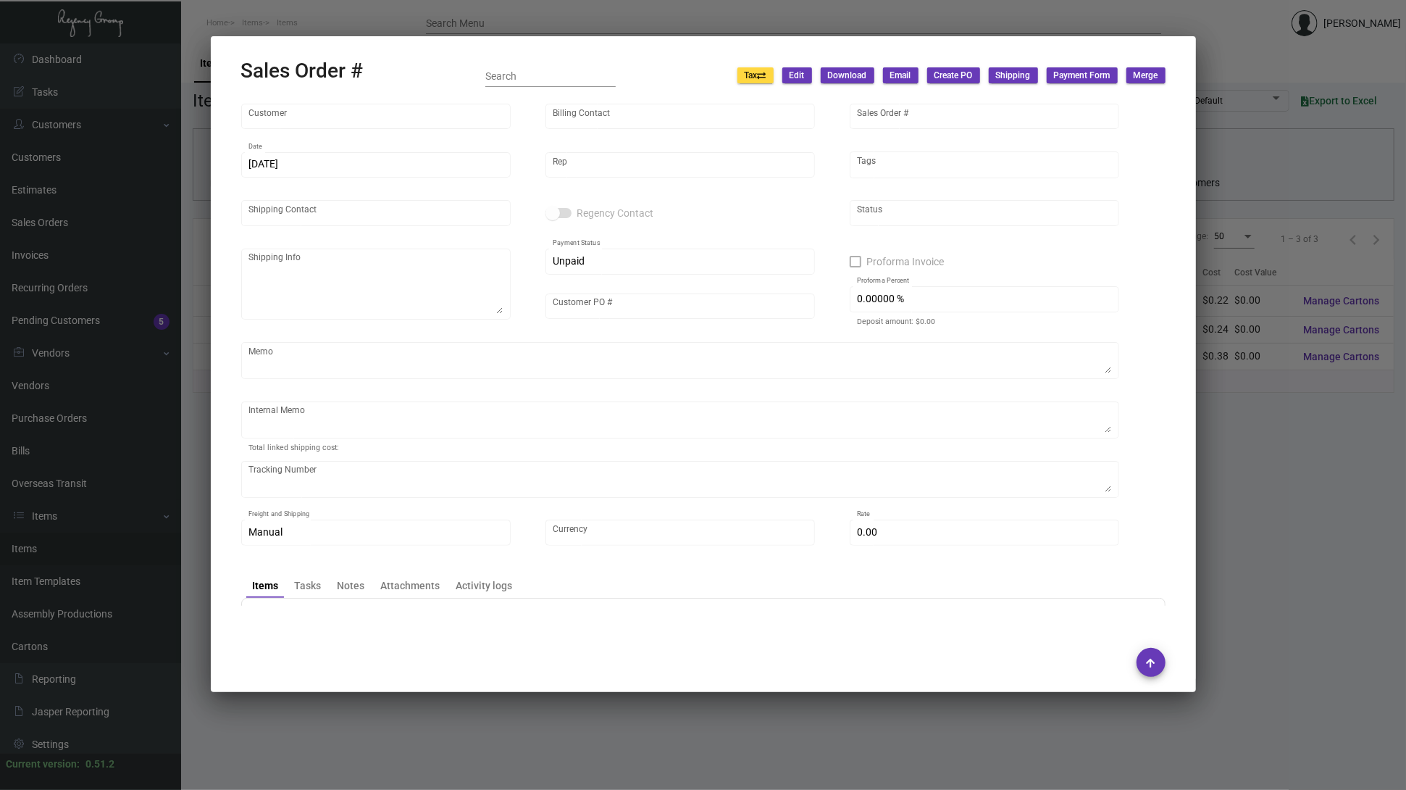
type input "Receiving Dock"
type textarea "[PERSON_NAME][GEOGRAPHIC_DATA] - Receiving Dock [STREET_ADDRESS][PERSON_NAME]"
type input "000000000007478"
type textarea "39.12"
type input "United States Dollar $"
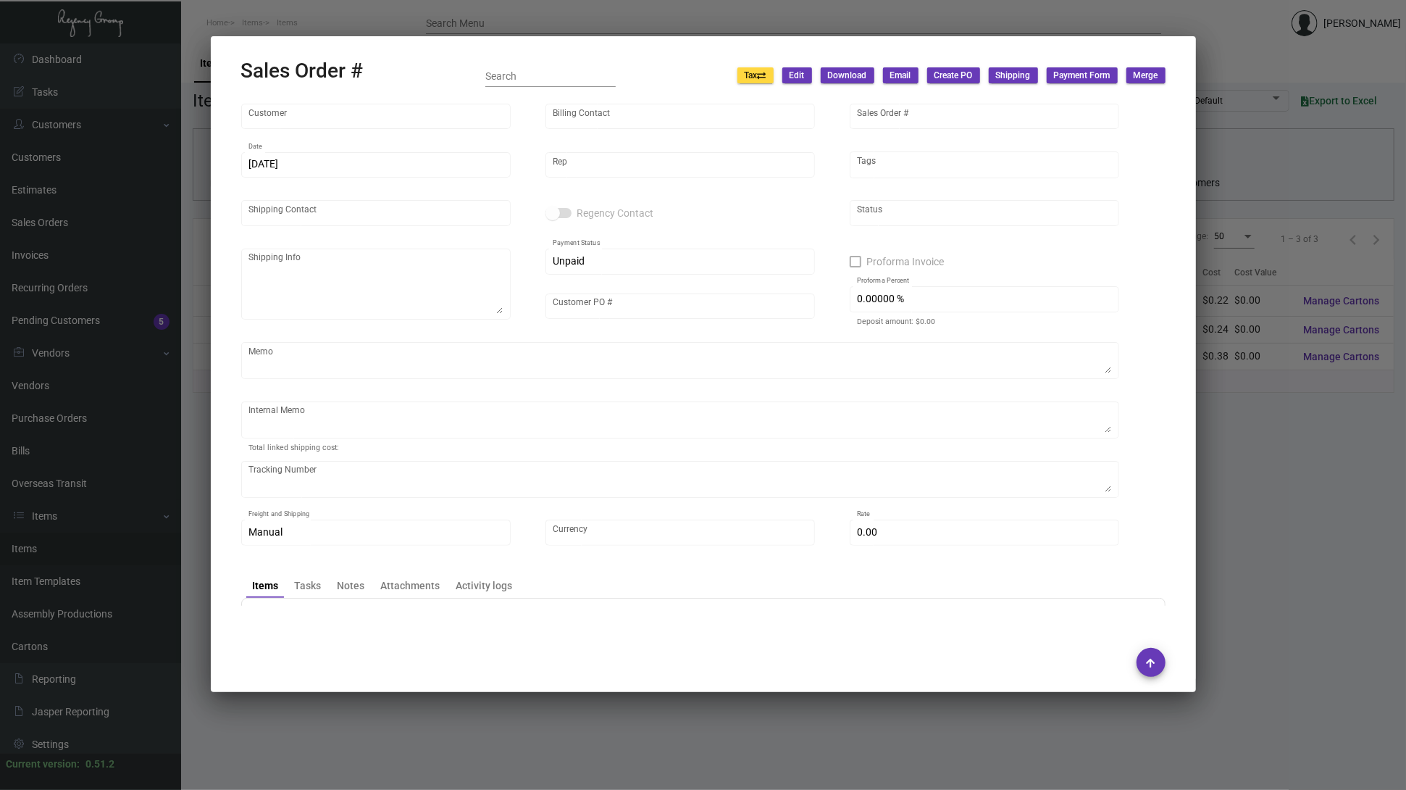
type input "$ 0.00"
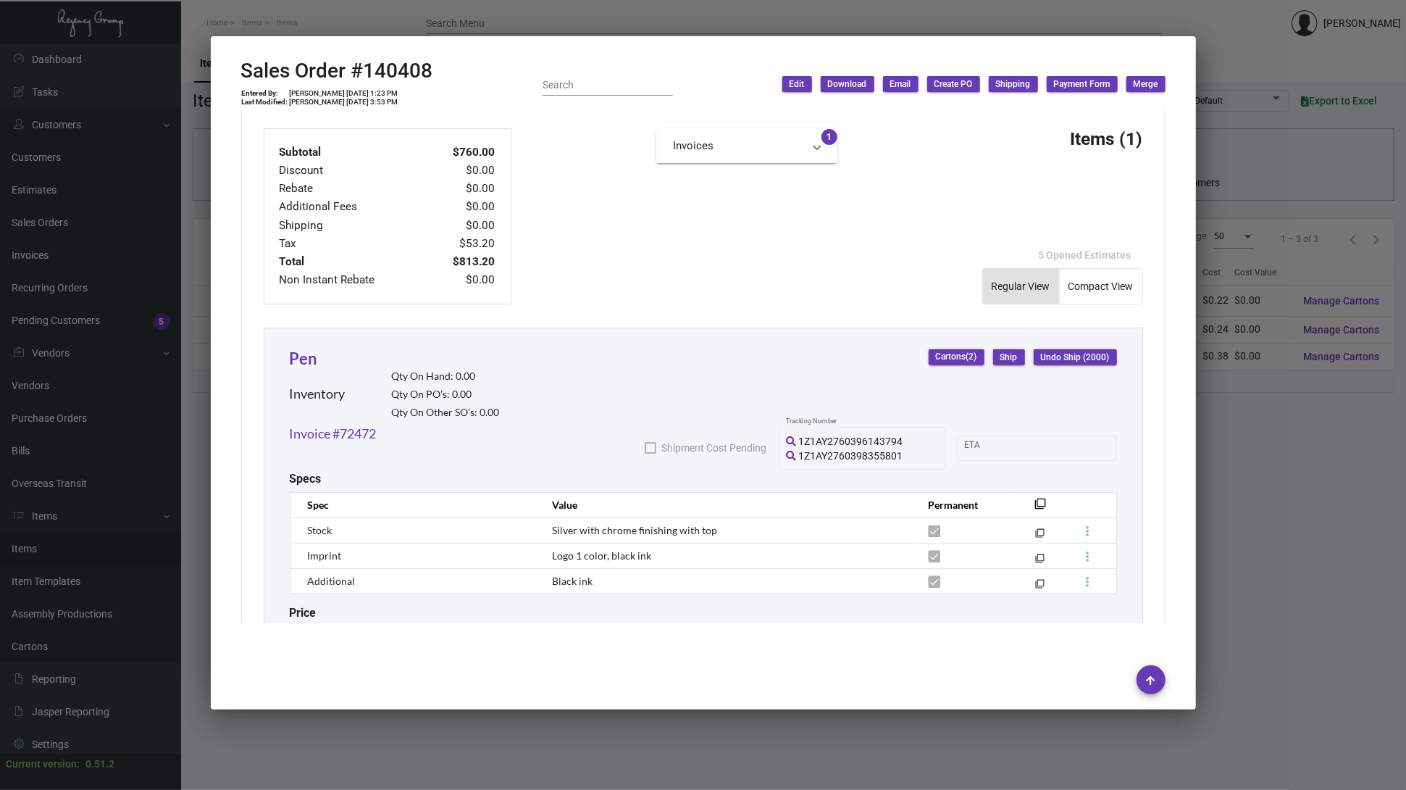
scroll to position [677, 0]
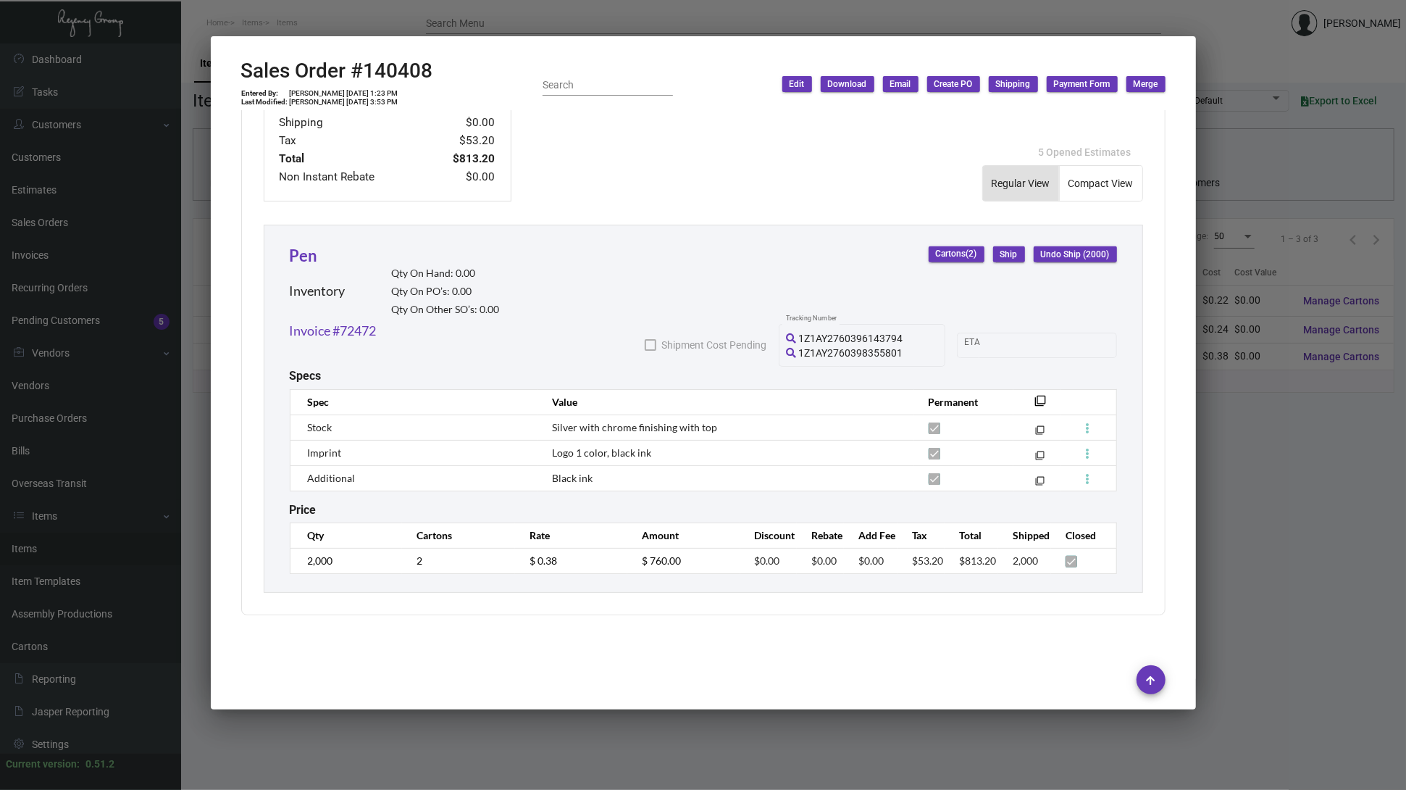
click at [1251, 565] on div at bounding box center [703, 395] width 1406 height 790
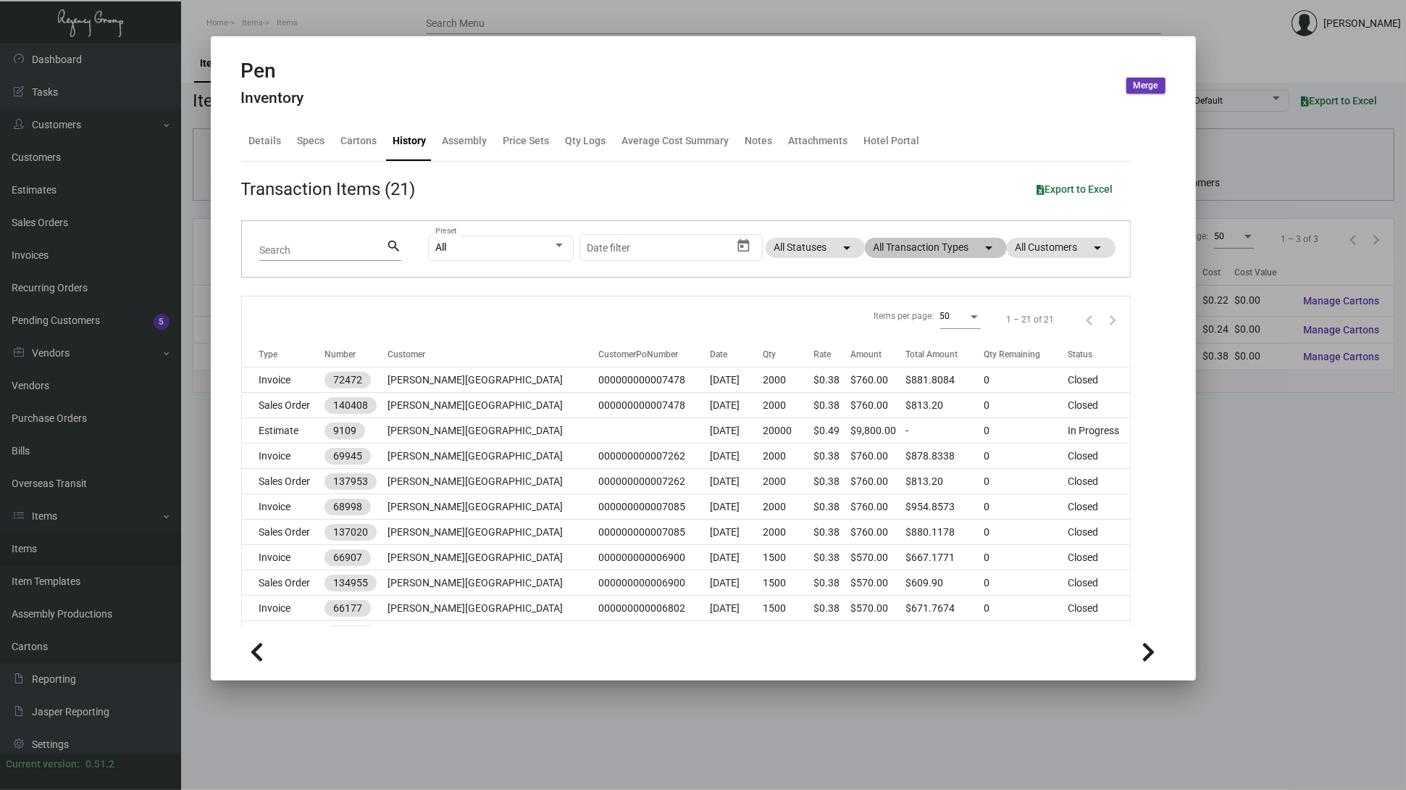
click at [1267, 494] on div at bounding box center [703, 395] width 1406 height 790
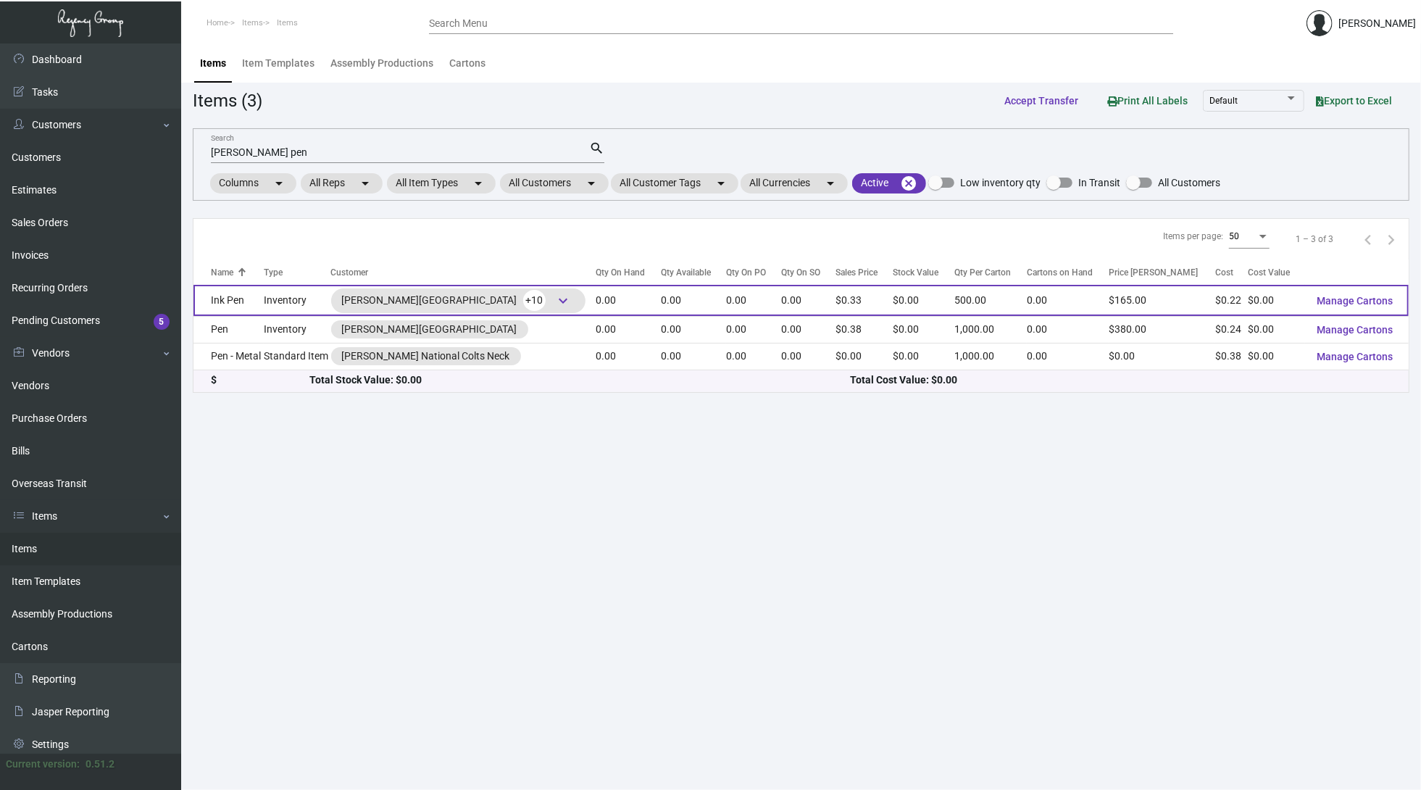
click at [241, 303] on td "Ink Pen" at bounding box center [228, 300] width 70 height 31
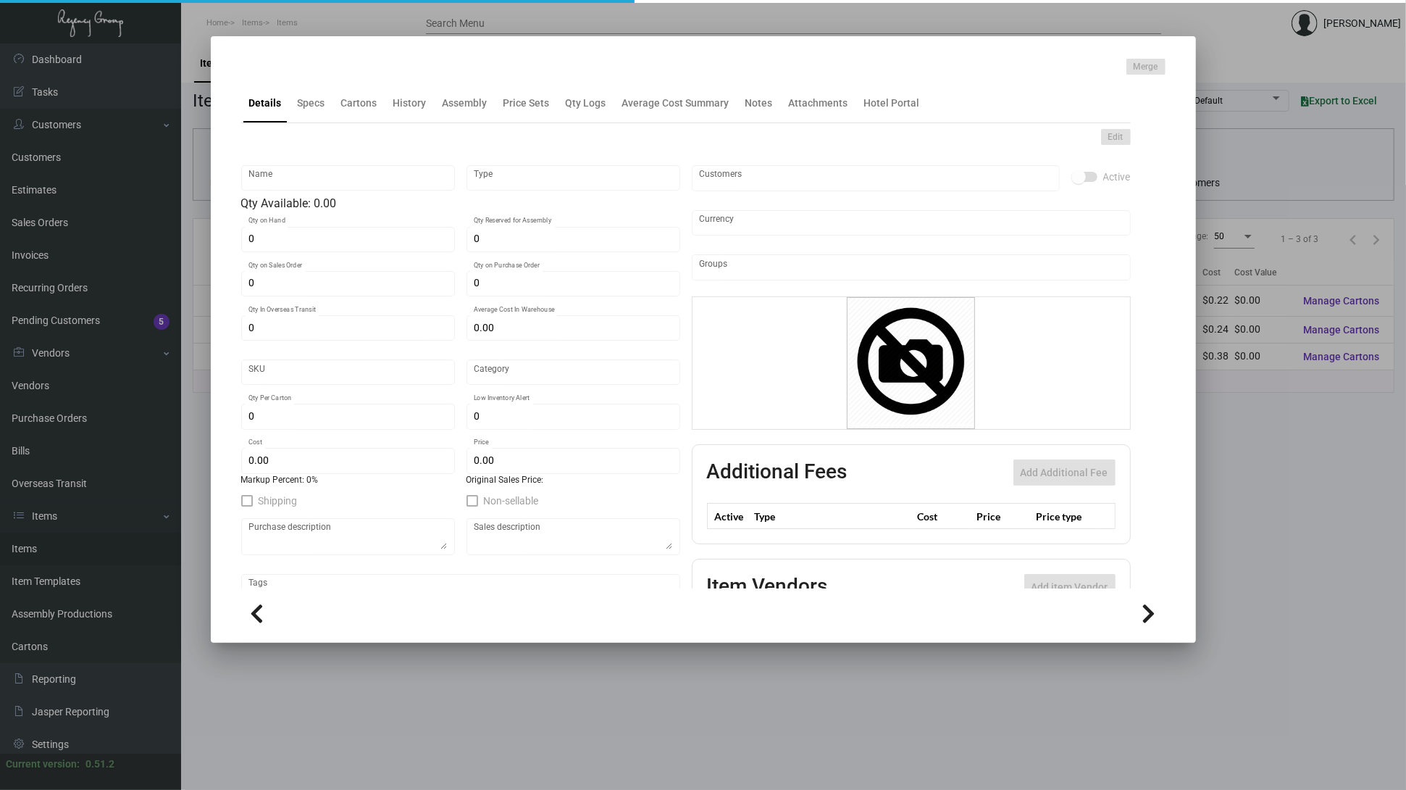
type input "Ink Pen"
type input "Inventory"
type input "100,000"
type input "$ 0.164"
type input "Overseas"
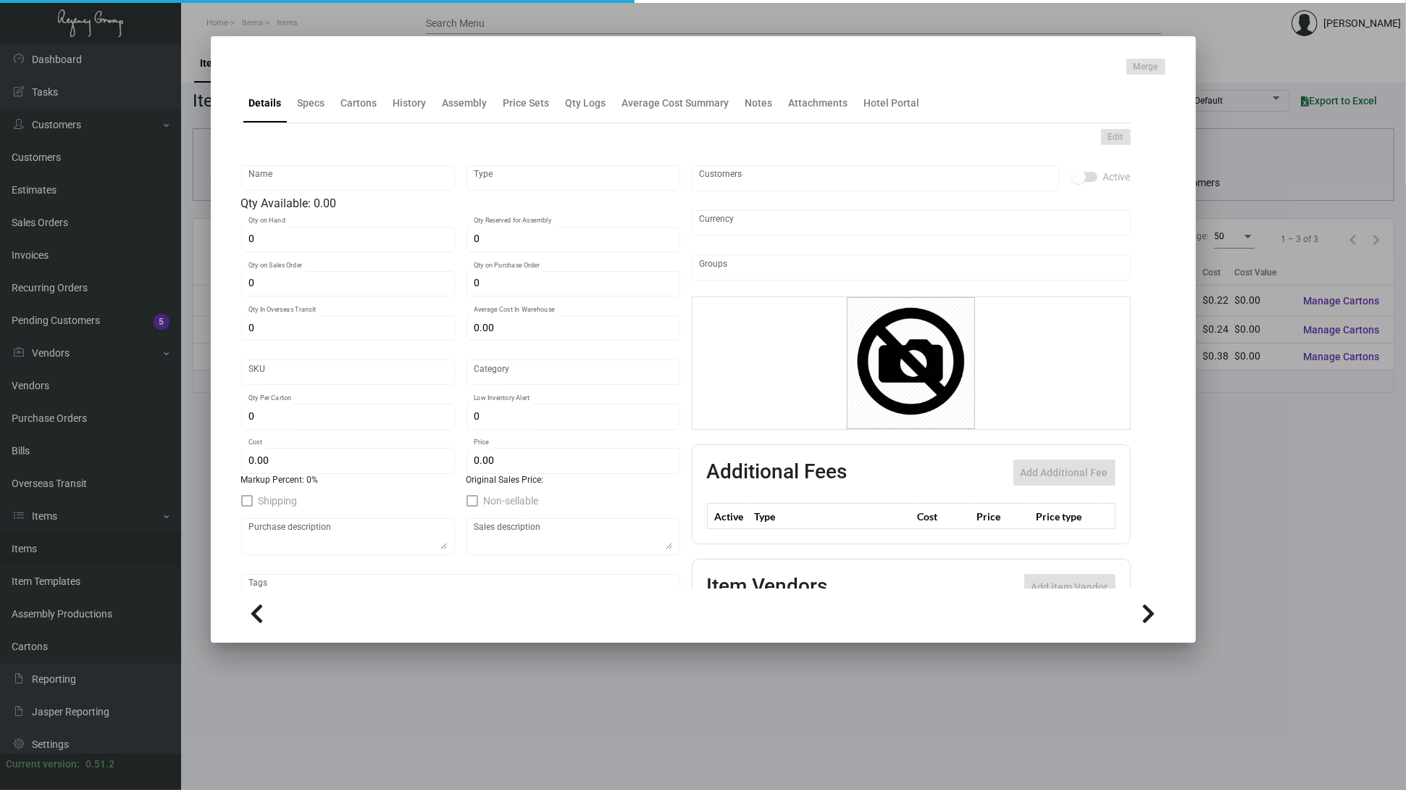
type input "500"
type input "50,000"
type input "$ 0.215"
type input "$ 0.33"
checkbox input "true"
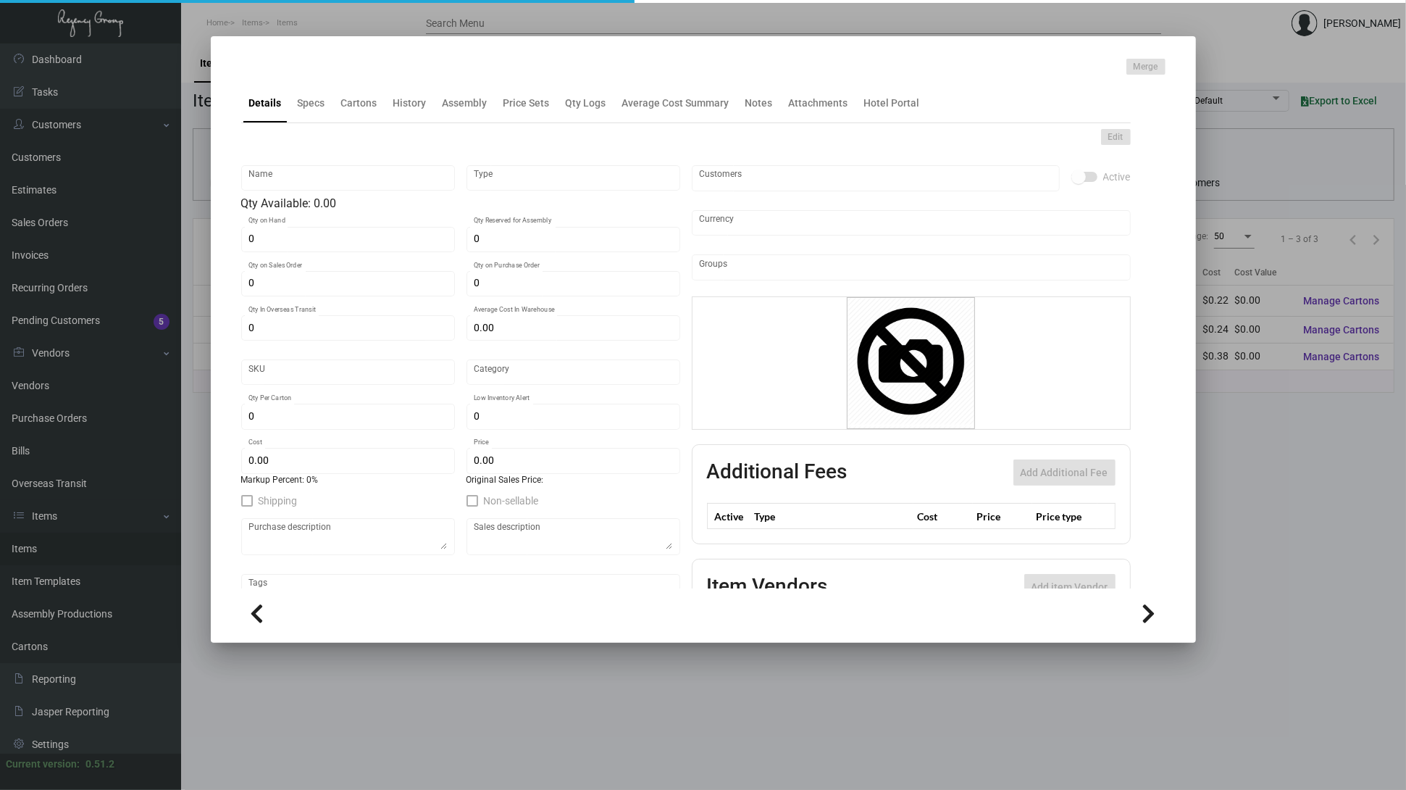
checkbox input "true"
type input "United States Dollar $"
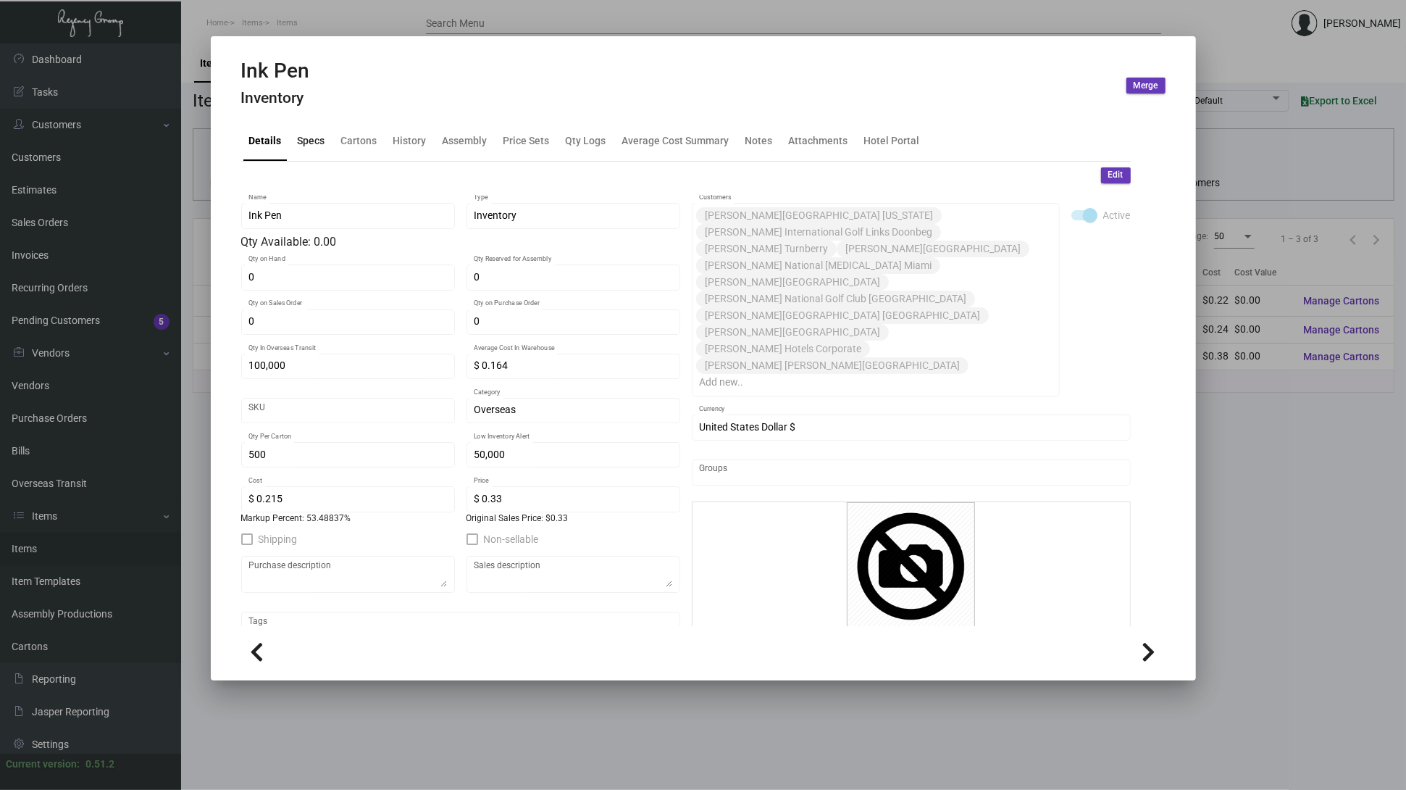
click at [301, 146] on div "Specs" at bounding box center [312, 140] width 28 height 15
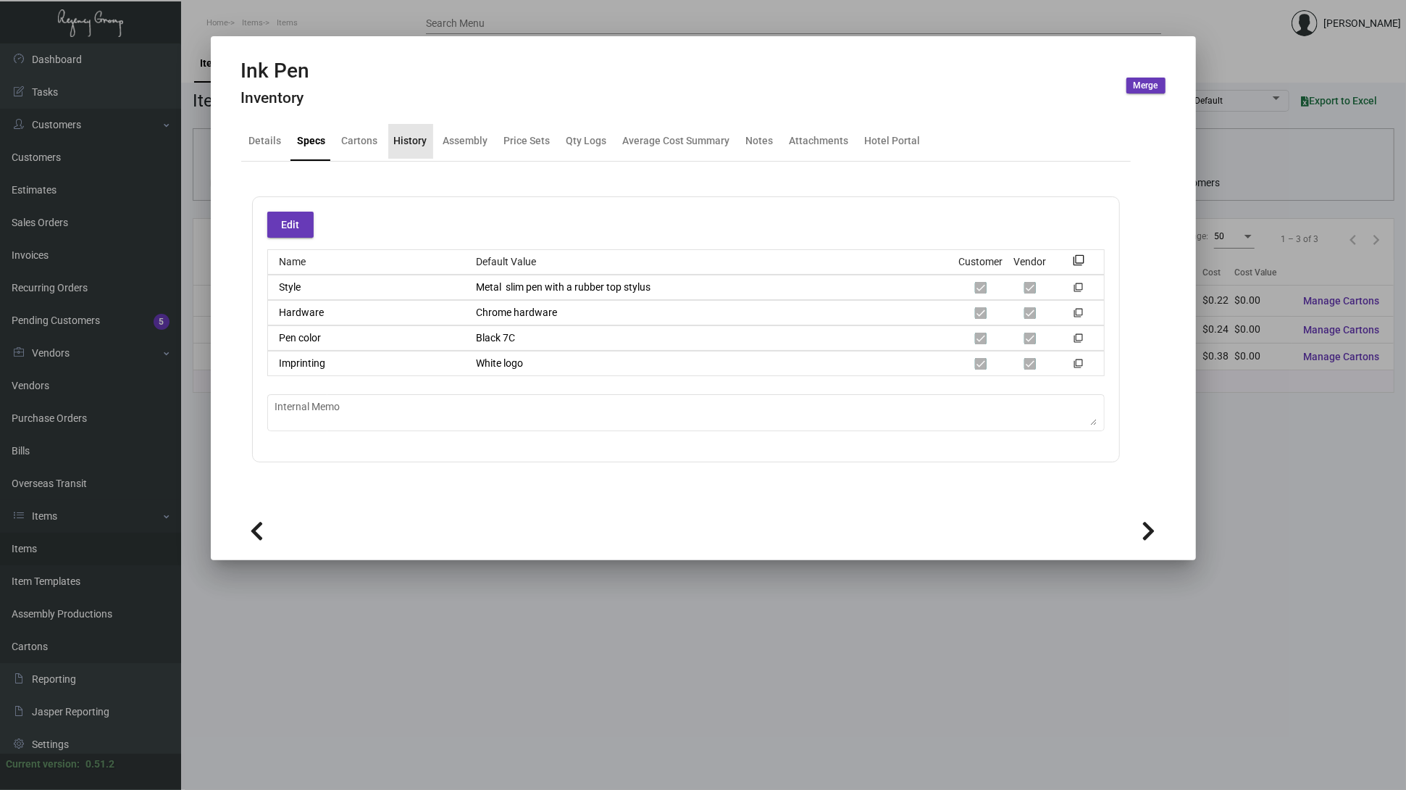
click at [418, 146] on div "History" at bounding box center [410, 140] width 33 height 15
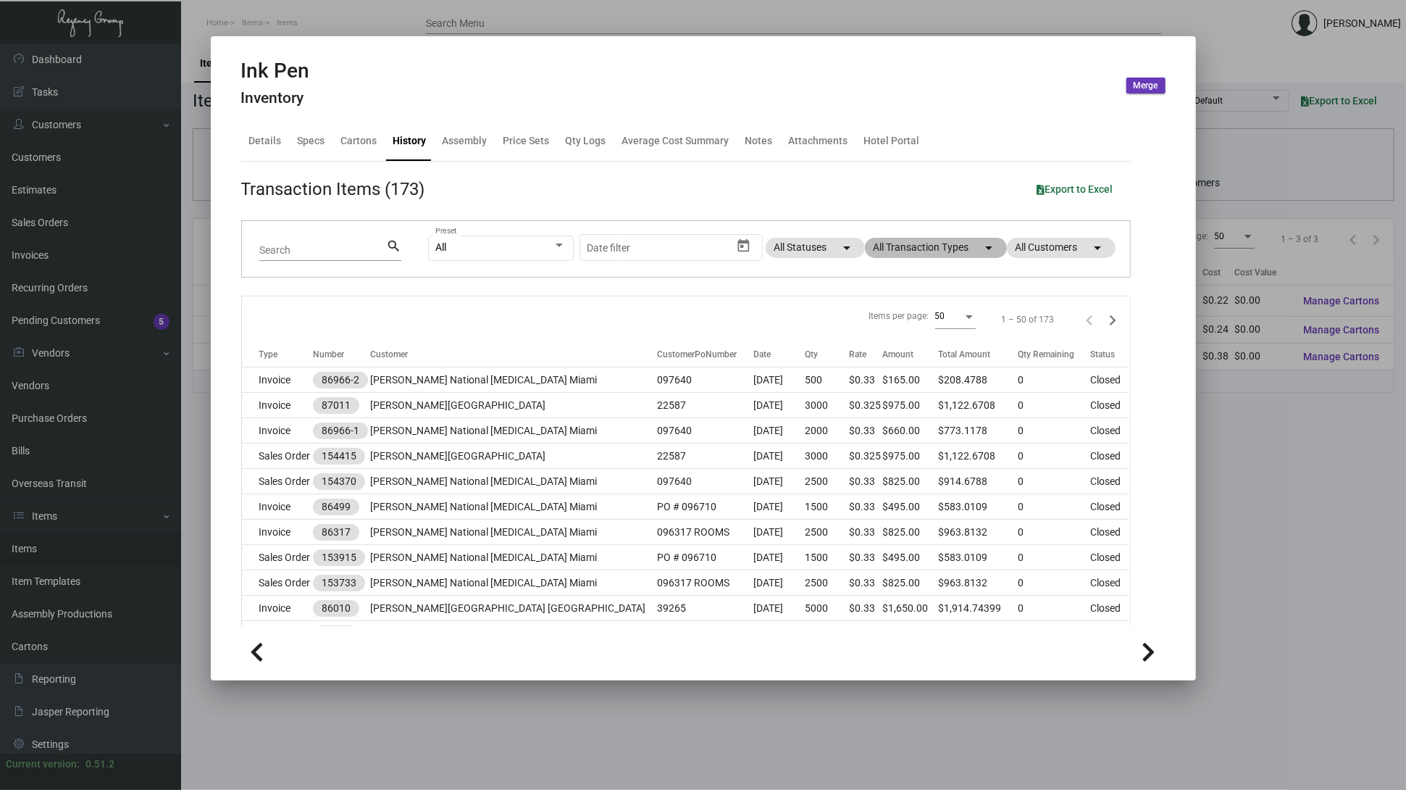
click at [940, 243] on mat-chip "All Transaction Types arrow_drop_down" at bounding box center [936, 248] width 142 height 20
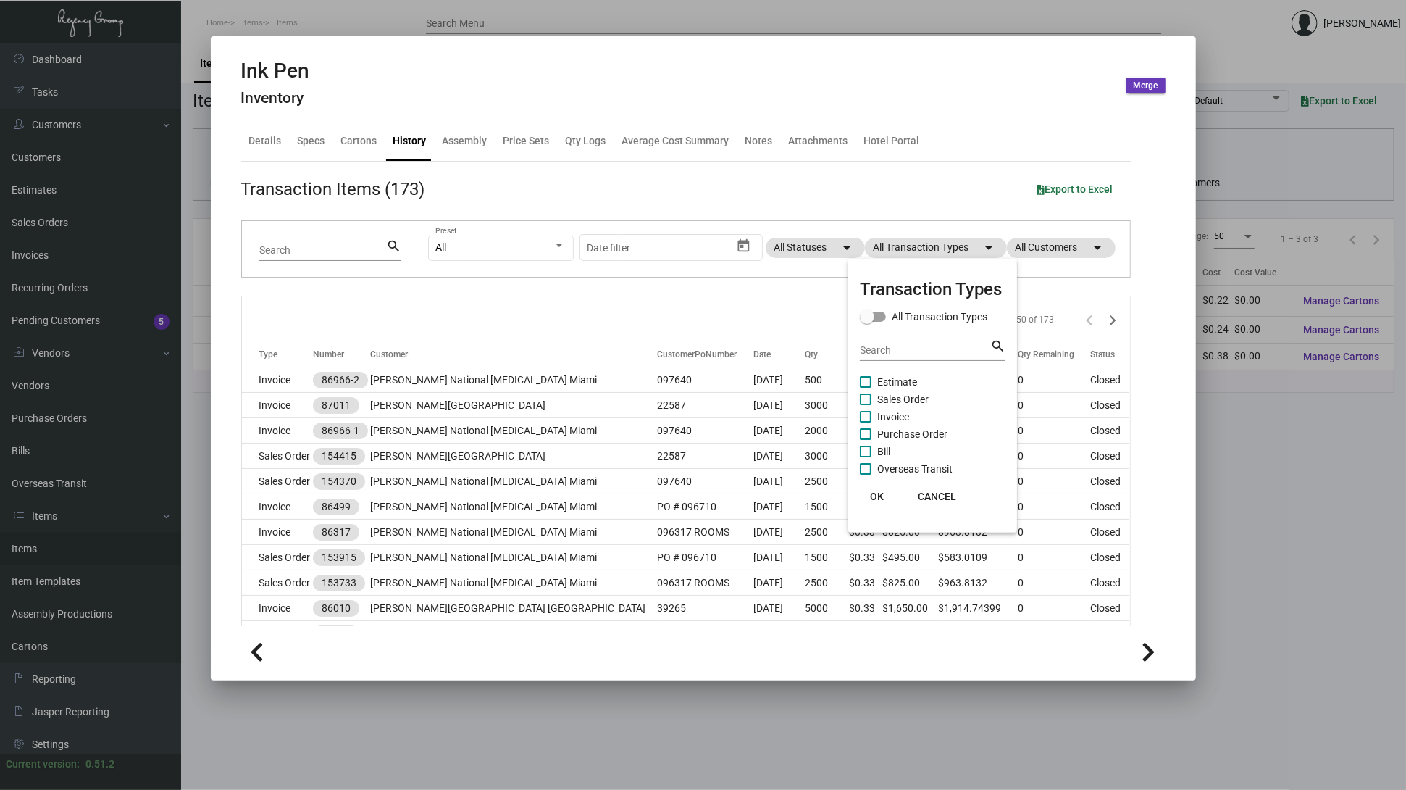
click at [910, 426] on span "Purchase Order" at bounding box center [912, 433] width 70 height 17
click at [866, 440] on input "Purchase Order" at bounding box center [865, 440] width 1 height 1
checkbox input "true"
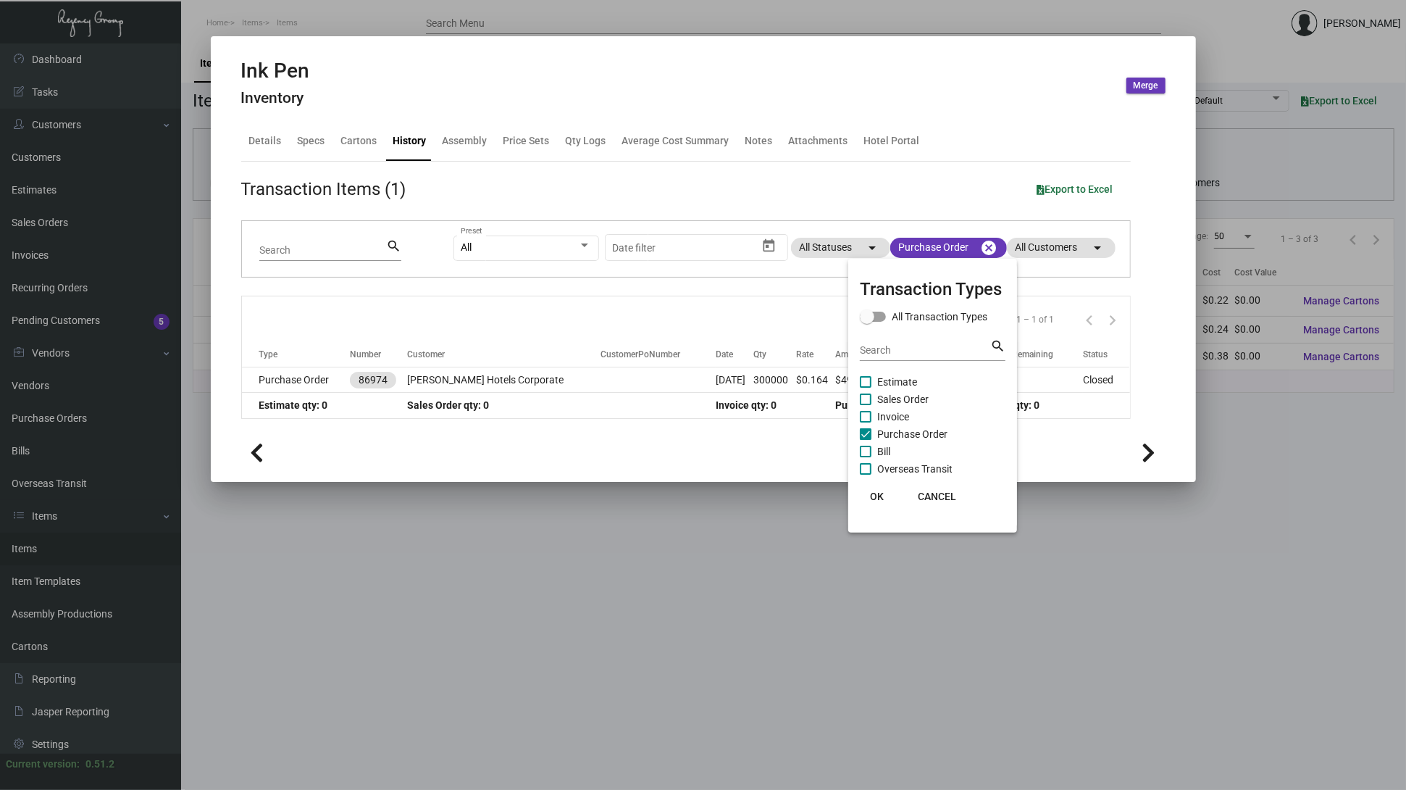
click at [874, 499] on span "OK" at bounding box center [877, 497] width 14 height 12
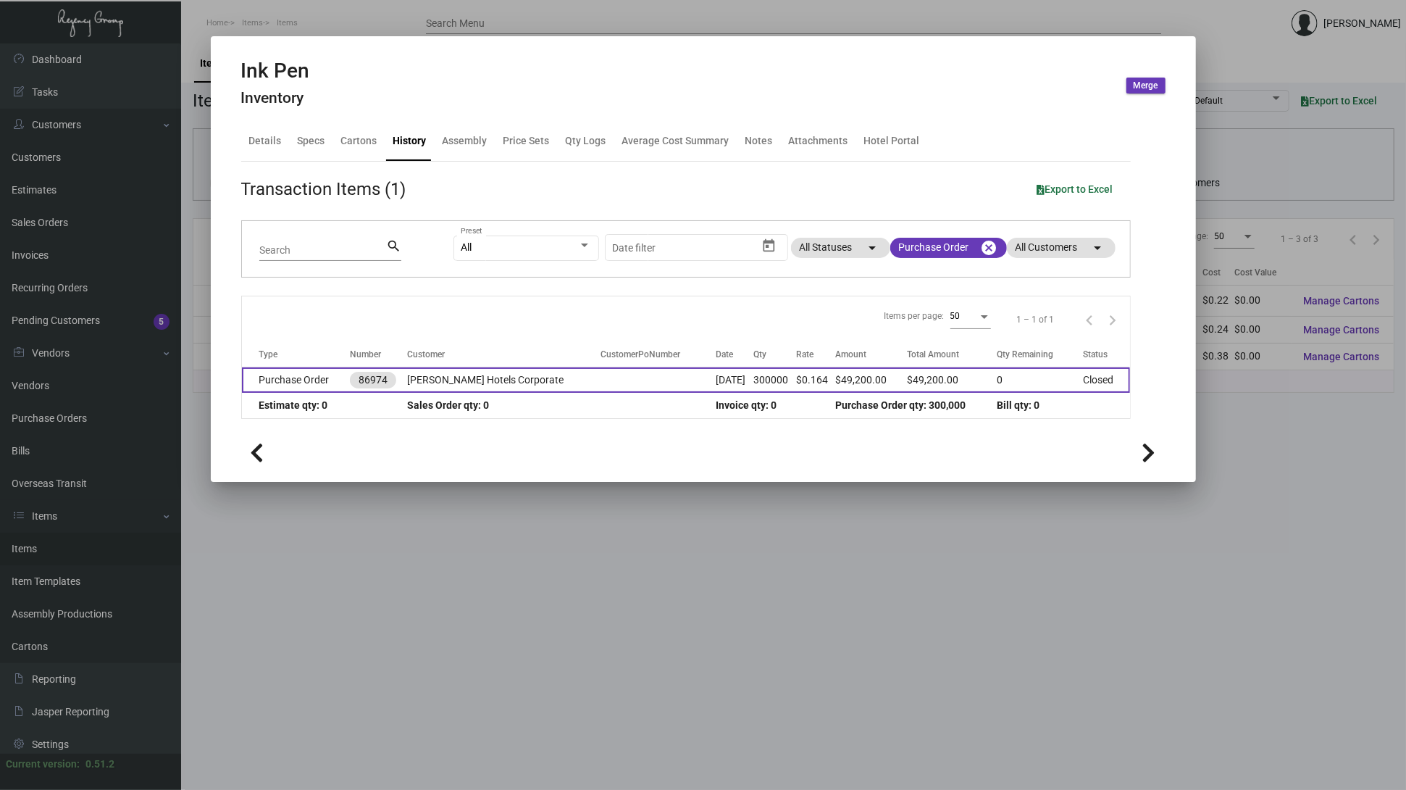
click at [532, 385] on td "[PERSON_NAME] Hotels Corporate" at bounding box center [503, 379] width 193 height 25
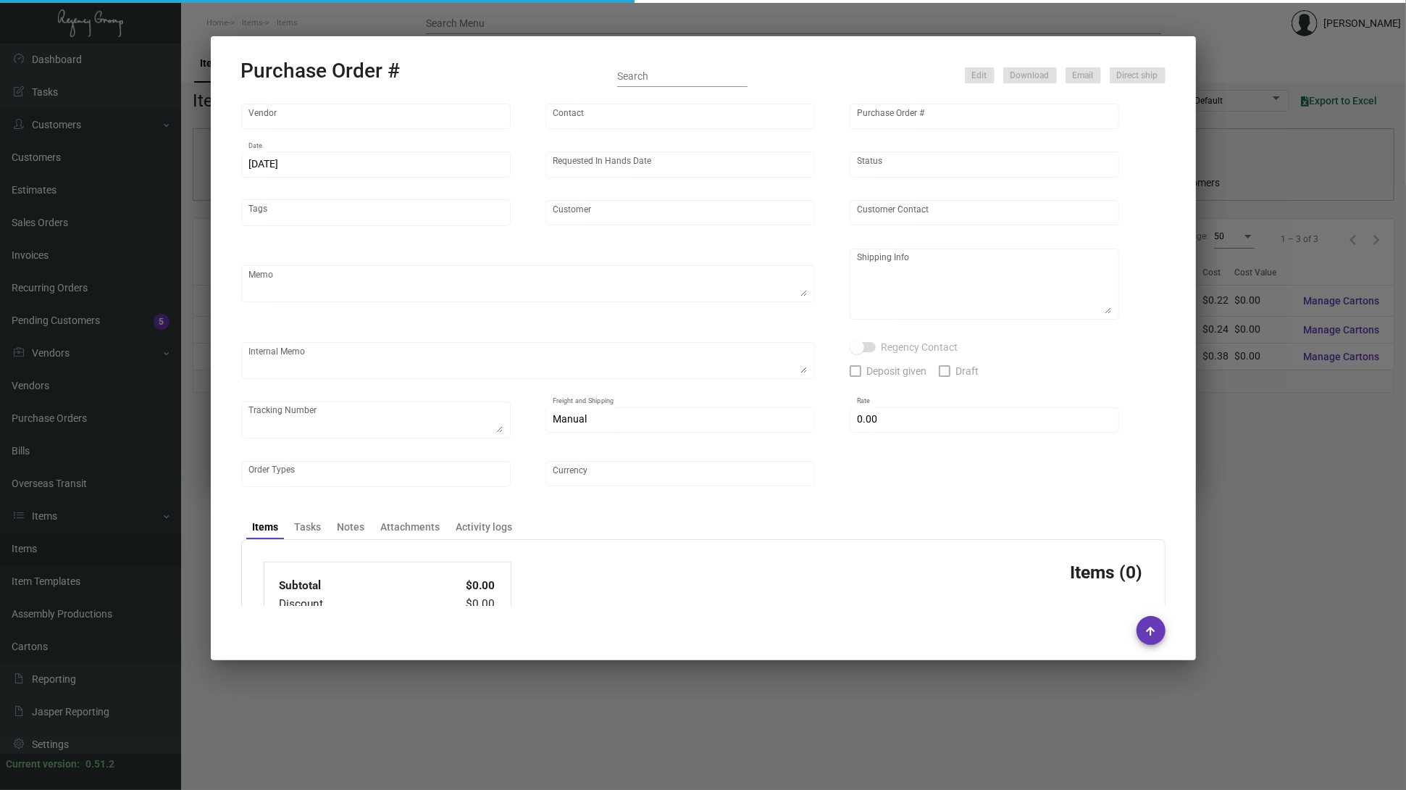
type input "Prostar - Pens"
type input "[PERSON_NAME]"
type input "86974"
type input "[DATE]"
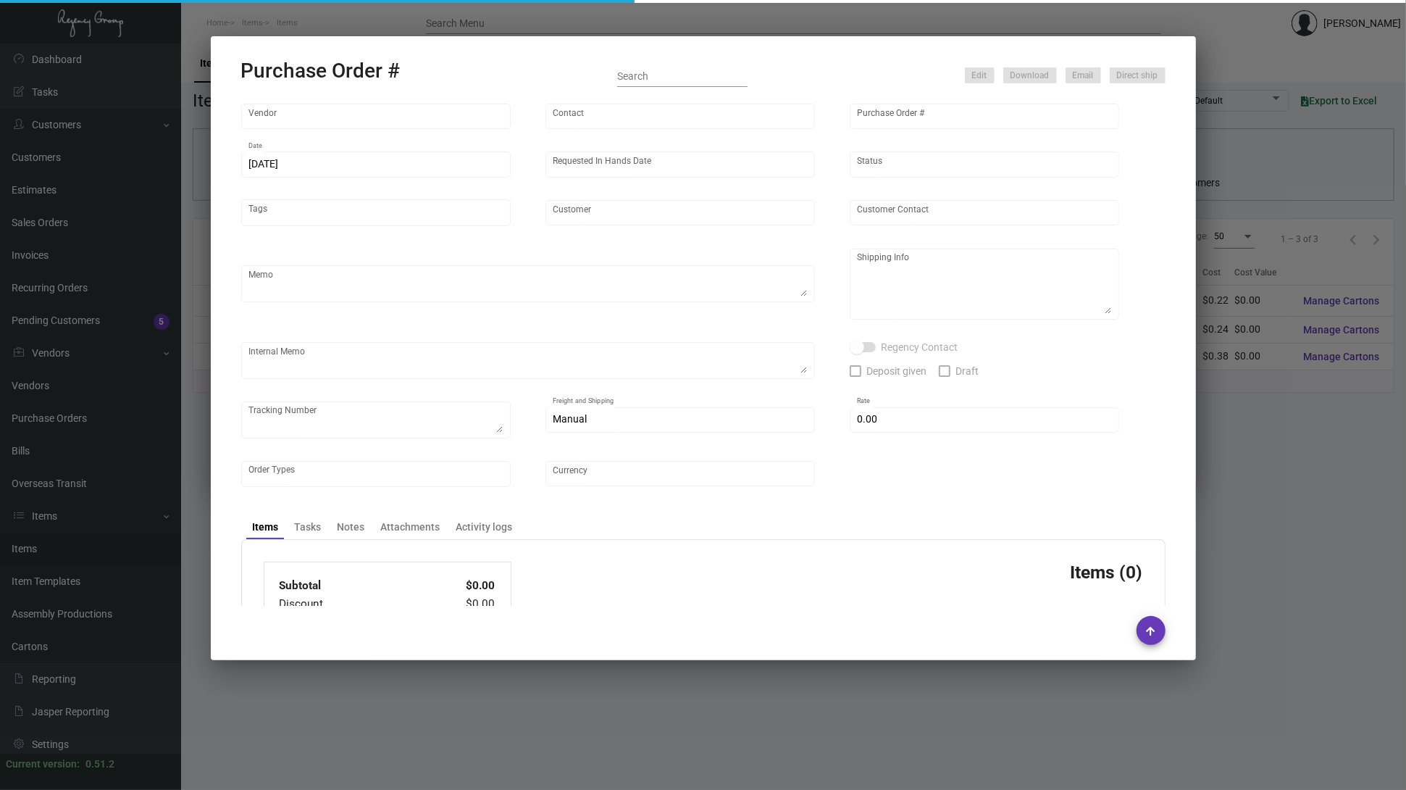
type input "[PERSON_NAME] Hotels Corporate"
type textarea "100K MUST ship before CNY, rest after CNY 50K each shipment"
type textarea "Regency Group NJ [PERSON_NAME] [STREET_ADDRESS]"
checkbox input "true"
type input "$ 0.00"
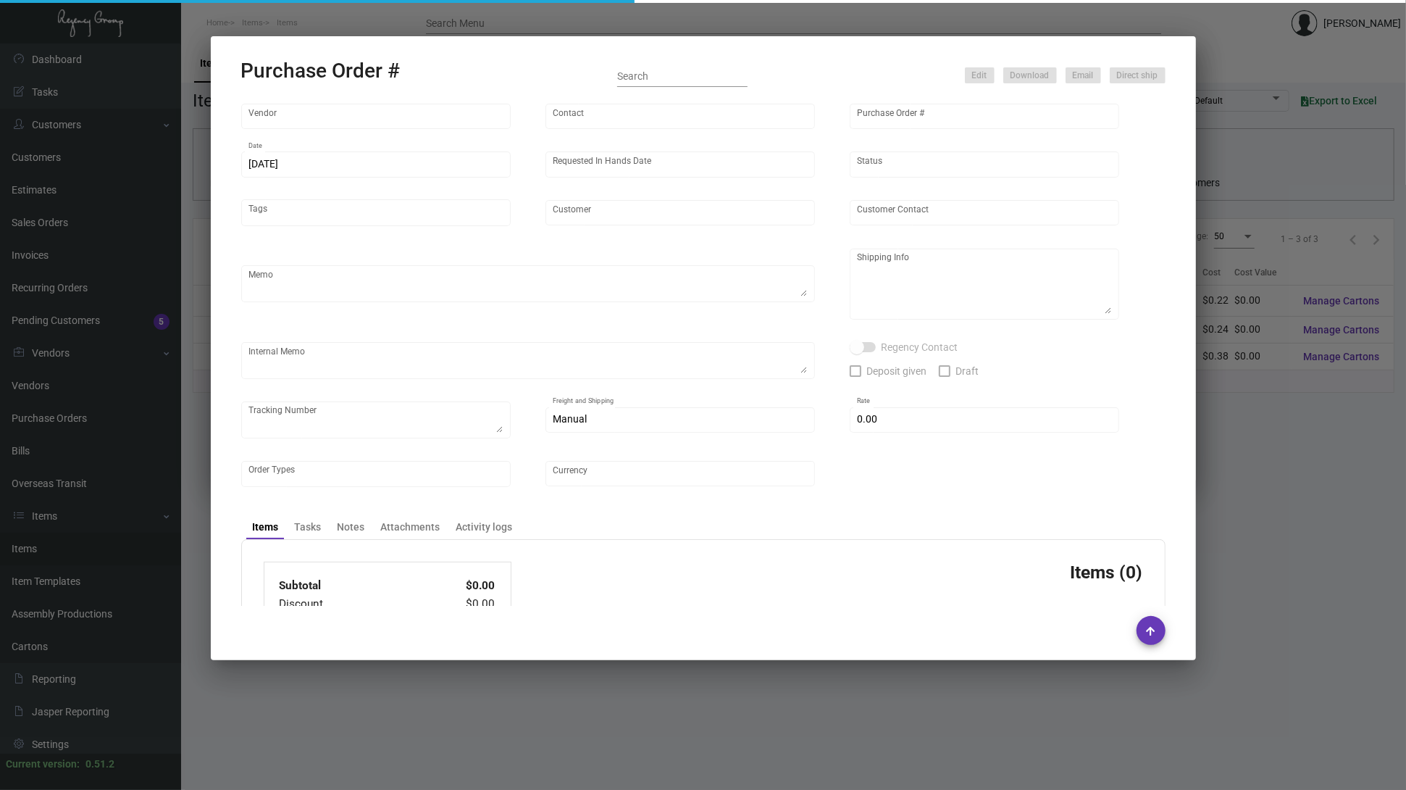
type input "United States Dollar $"
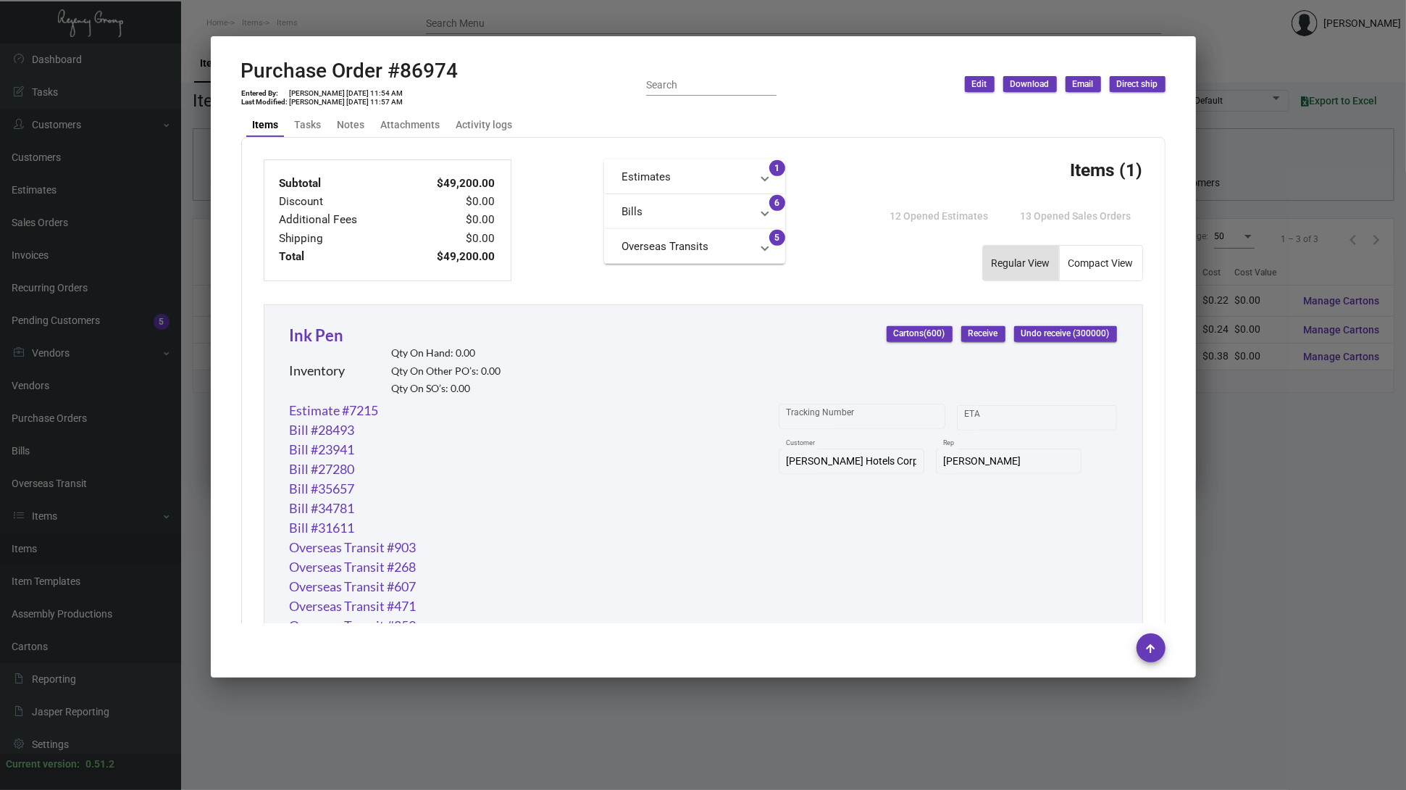
scroll to position [806, 0]
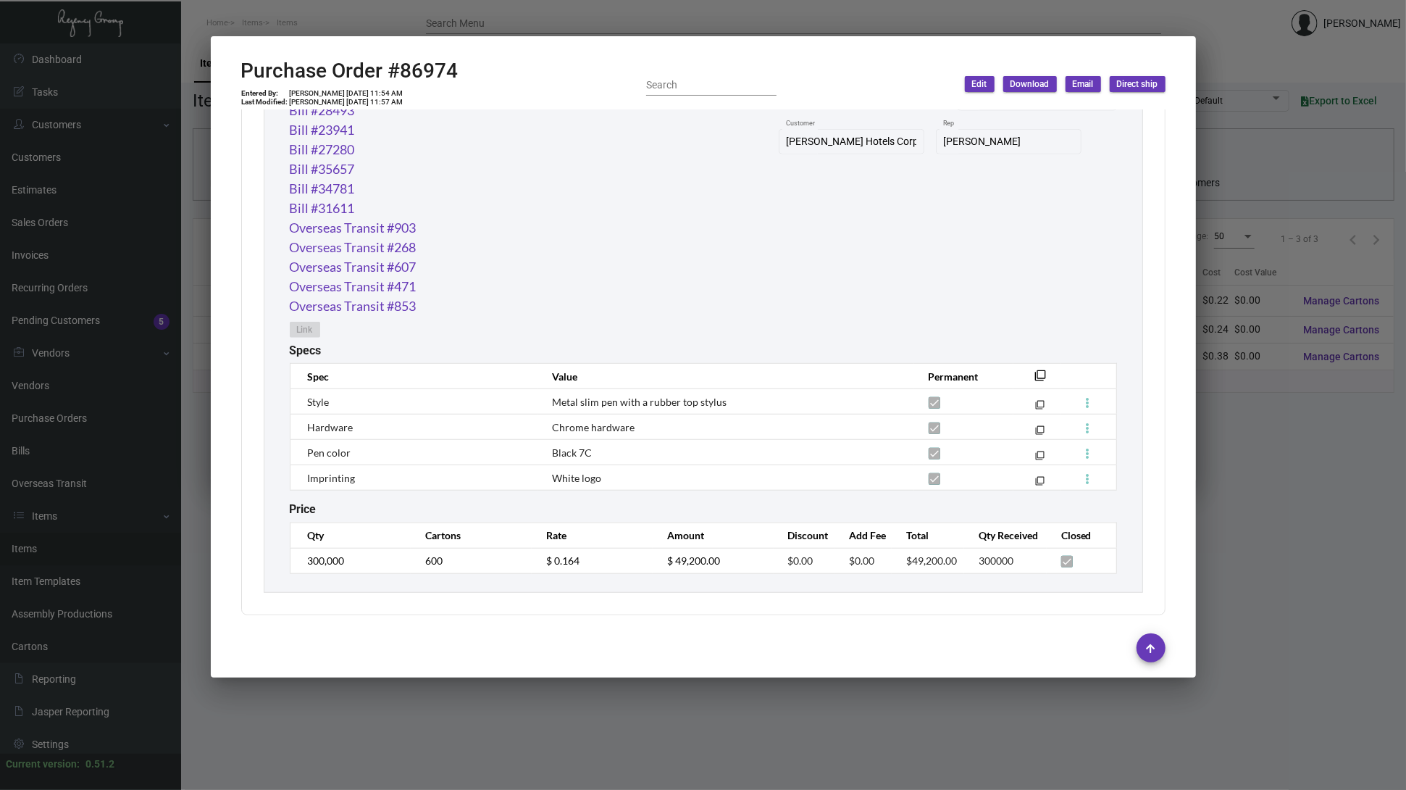
click at [372, 719] on div at bounding box center [703, 395] width 1406 height 790
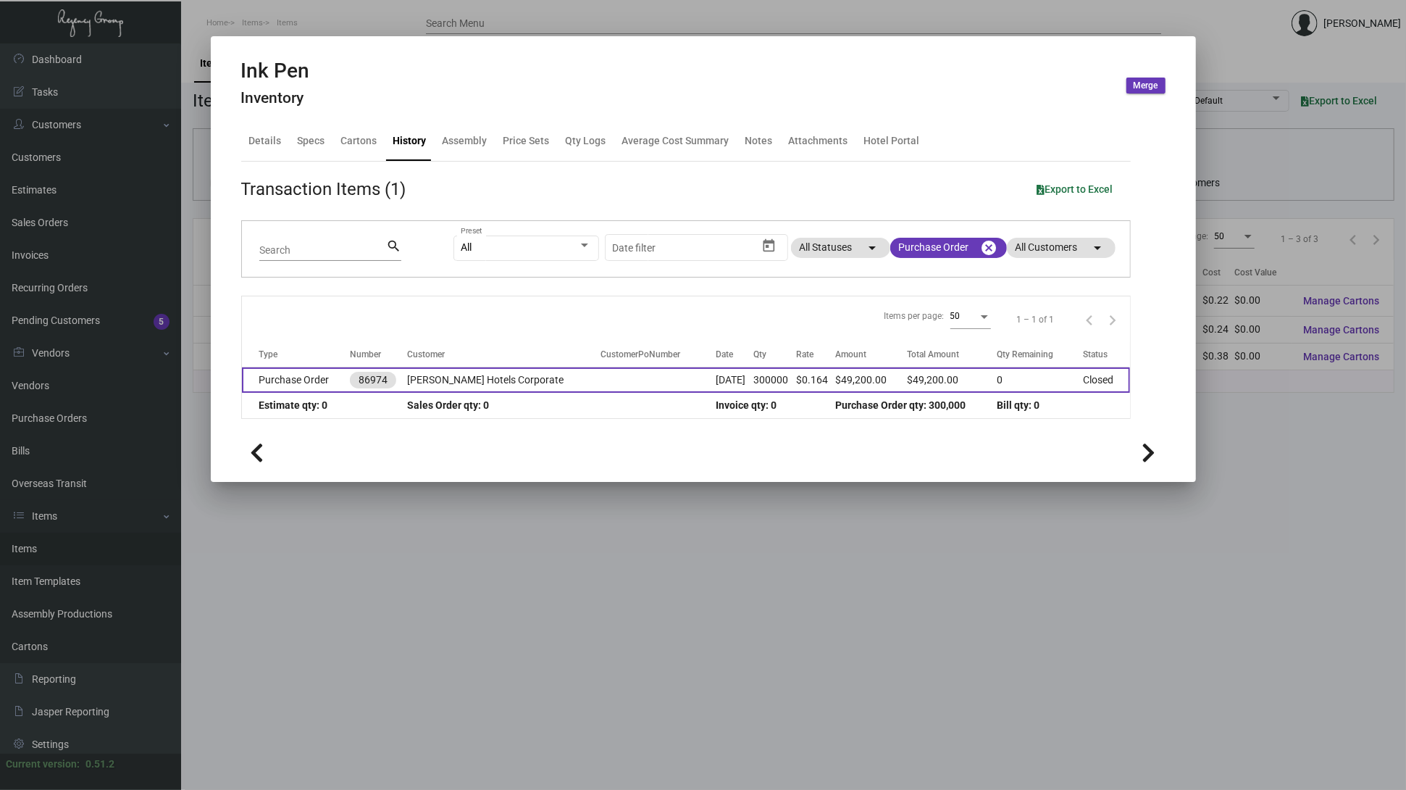
click at [538, 386] on td "[PERSON_NAME] Hotels Corporate" at bounding box center [503, 379] width 193 height 25
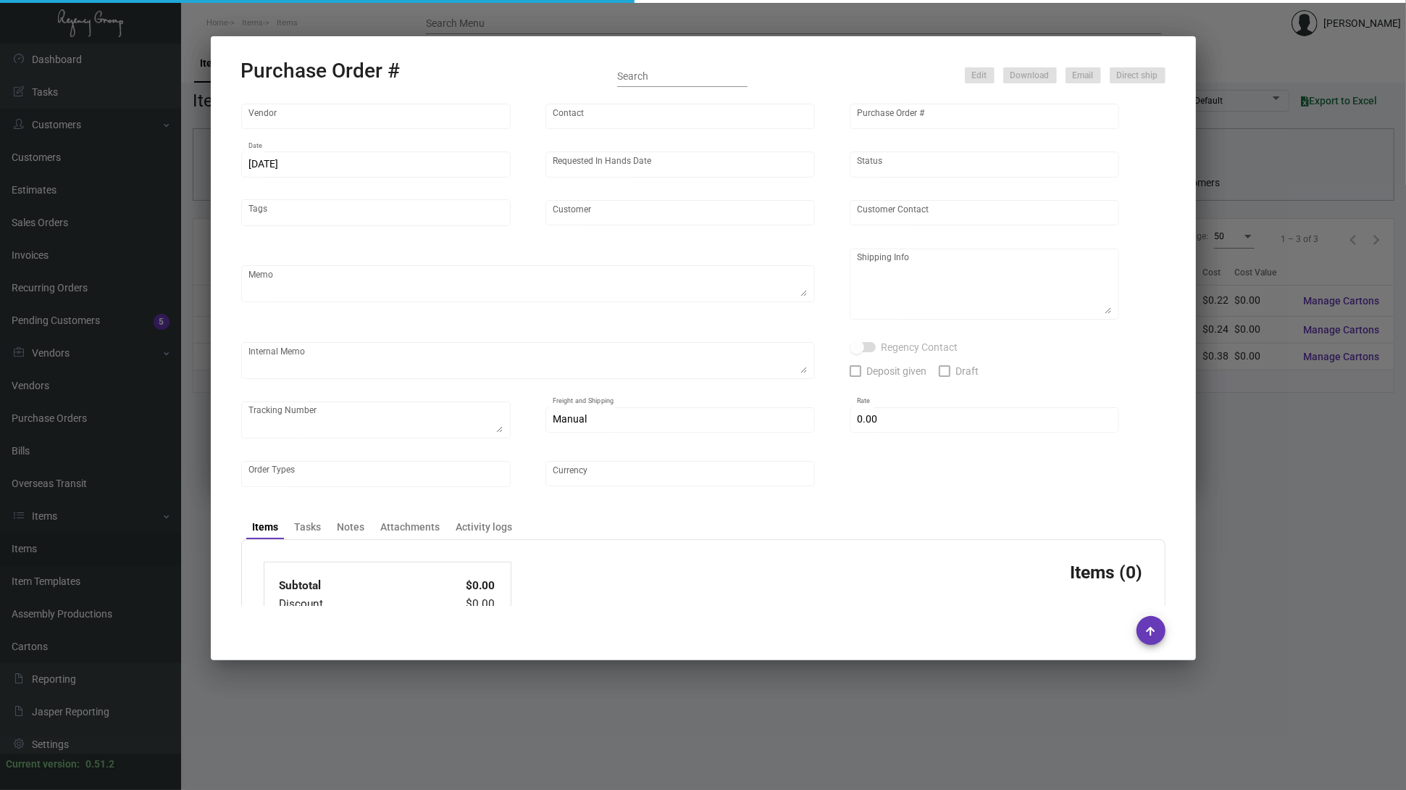
type input "Prostar - Pens"
type input "[PERSON_NAME]"
type input "86974"
type input "[DATE]"
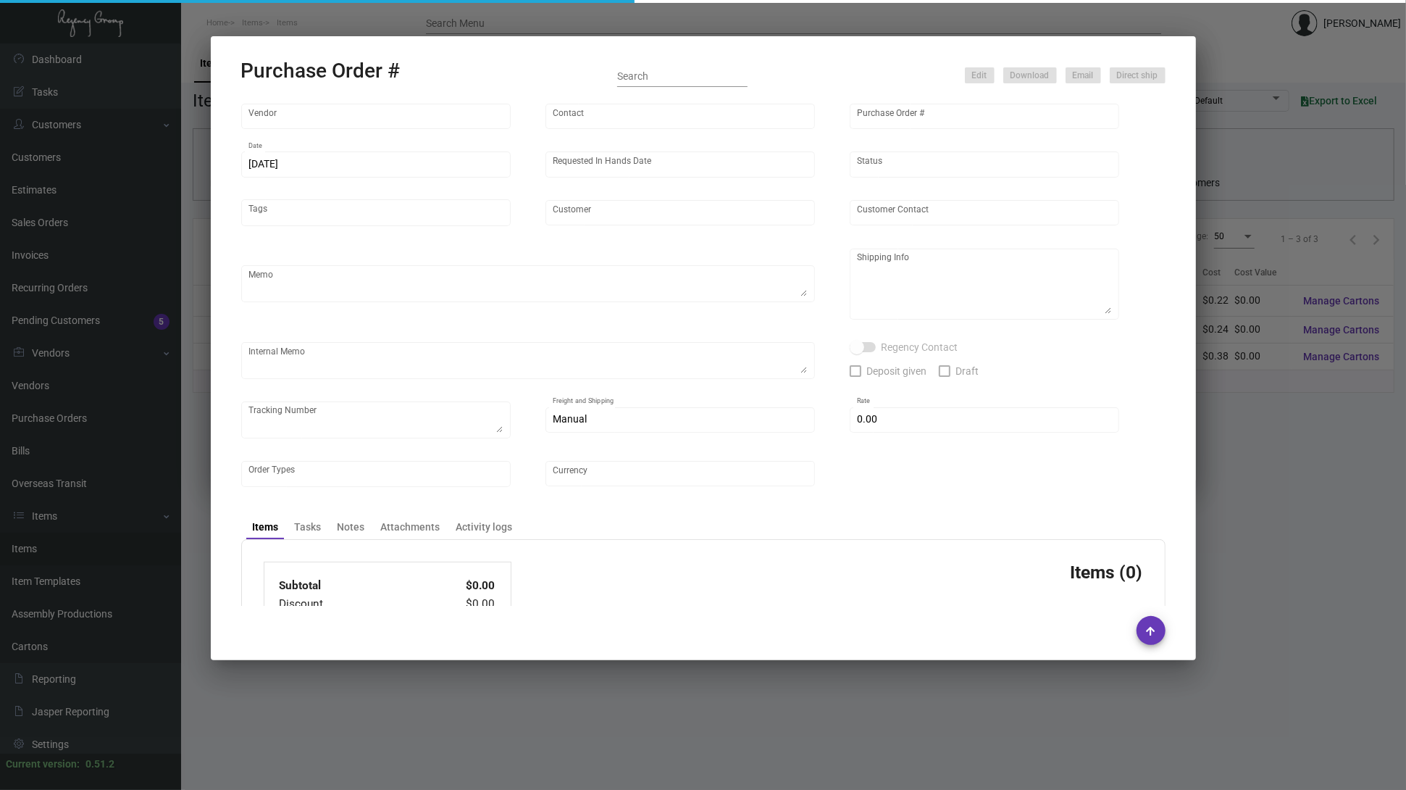
type input "[PERSON_NAME] Hotels Corporate"
type textarea "100K MUST ship before CNY, rest after CNY 50K each shipment"
type textarea "Regency Group NJ [PERSON_NAME] [STREET_ADDRESS]"
checkbox input "true"
type input "$ 0.00"
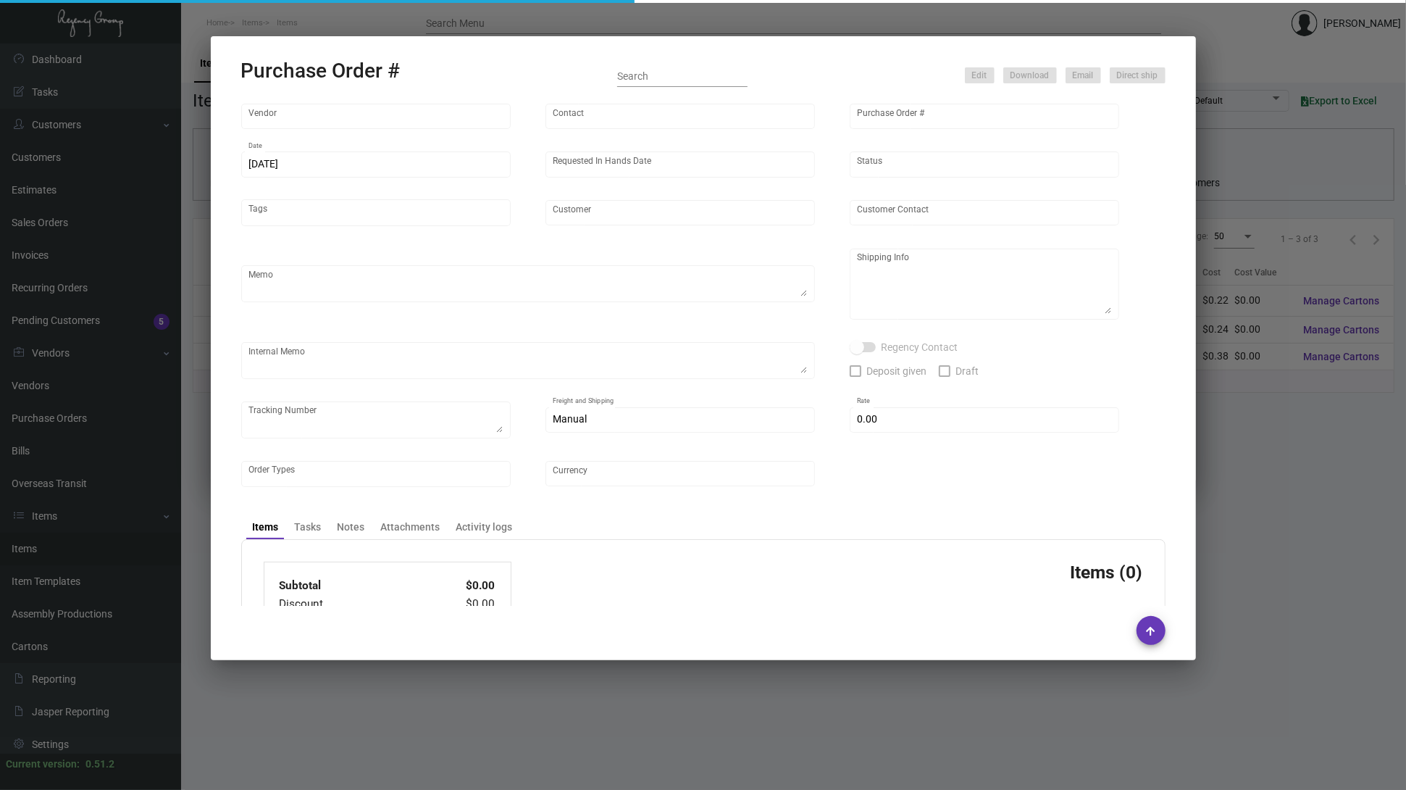
type input "United States Dollar $"
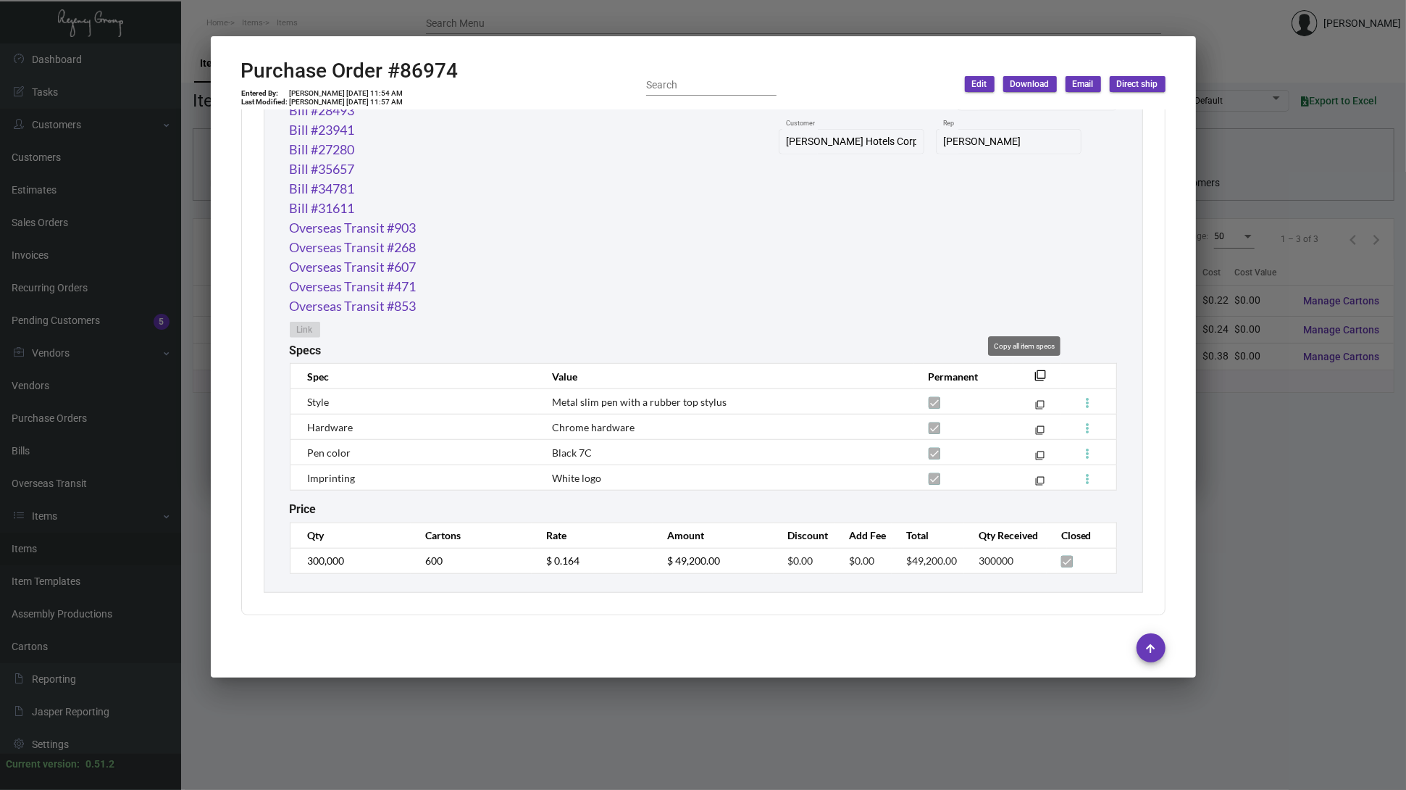
click at [1035, 377] on mat-icon "filter_none" at bounding box center [1041, 380] width 12 height 12
click at [438, 75] on h2 "Purchase Order #86974" at bounding box center [349, 71] width 217 height 25
copy h2 "86974"
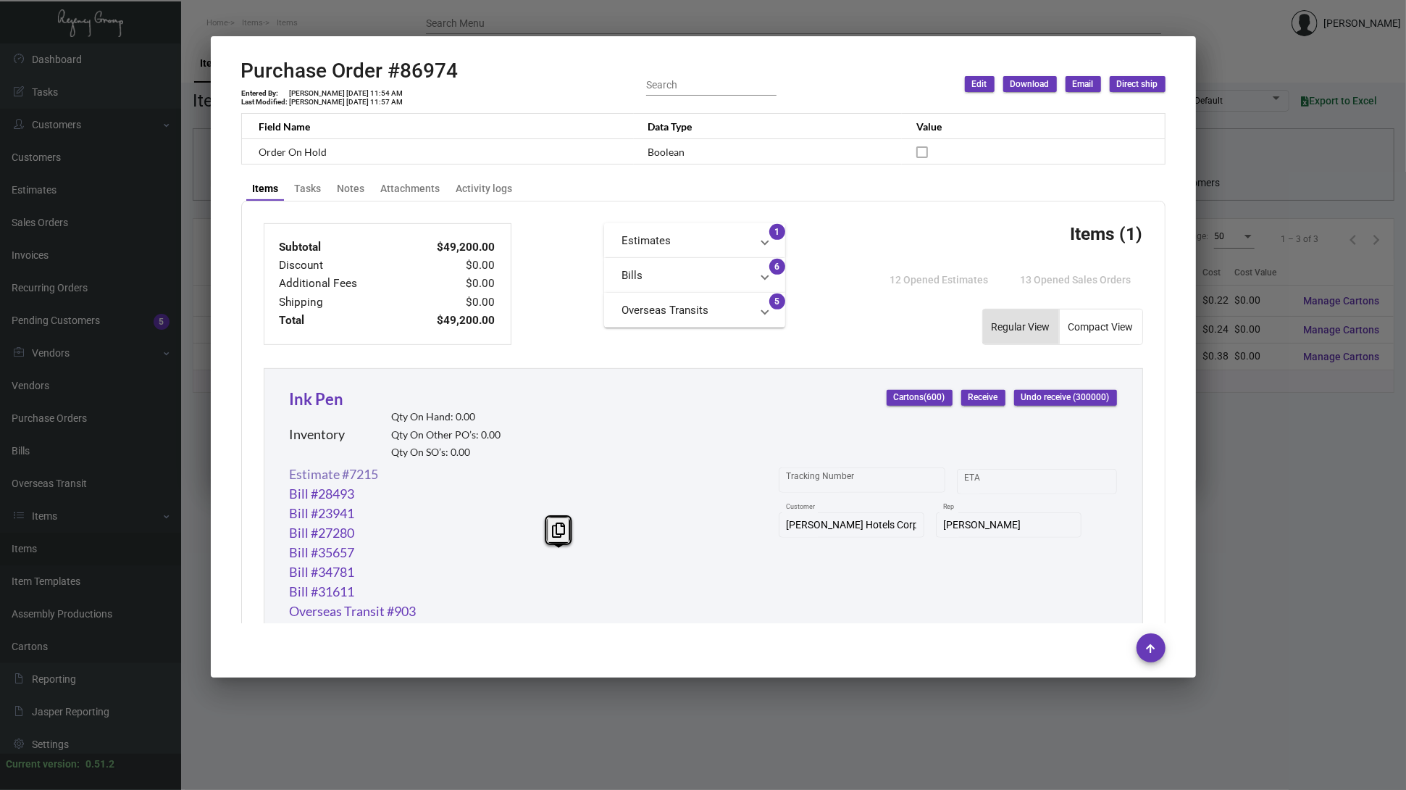
click at [371, 481] on link "Estimate #7215" at bounding box center [334, 474] width 89 height 20
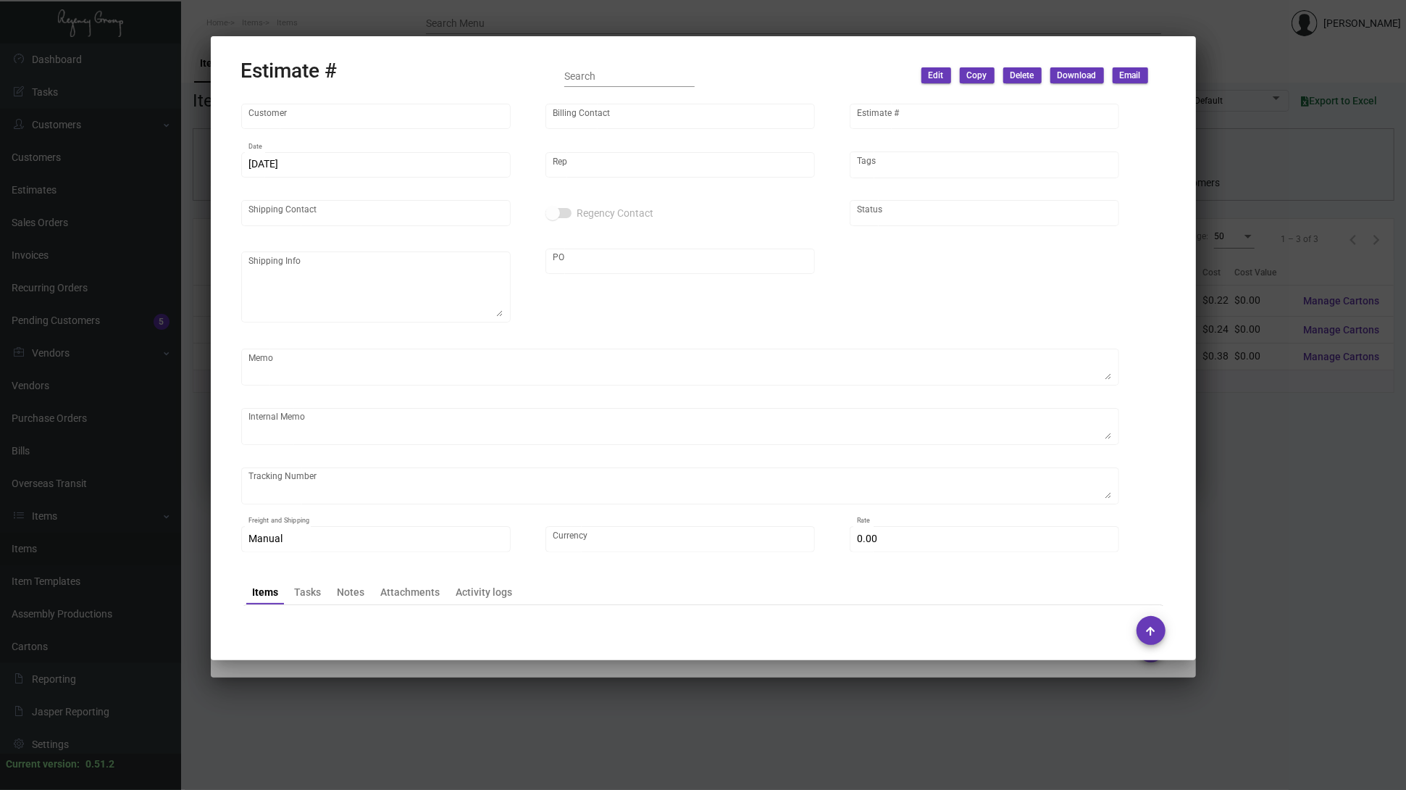
type input "[PERSON_NAME] Hotels Corporate"
type input "[PERSON_NAME]"
type input "7215"
type input "[DATE]"
type input "[PERSON_NAME]"
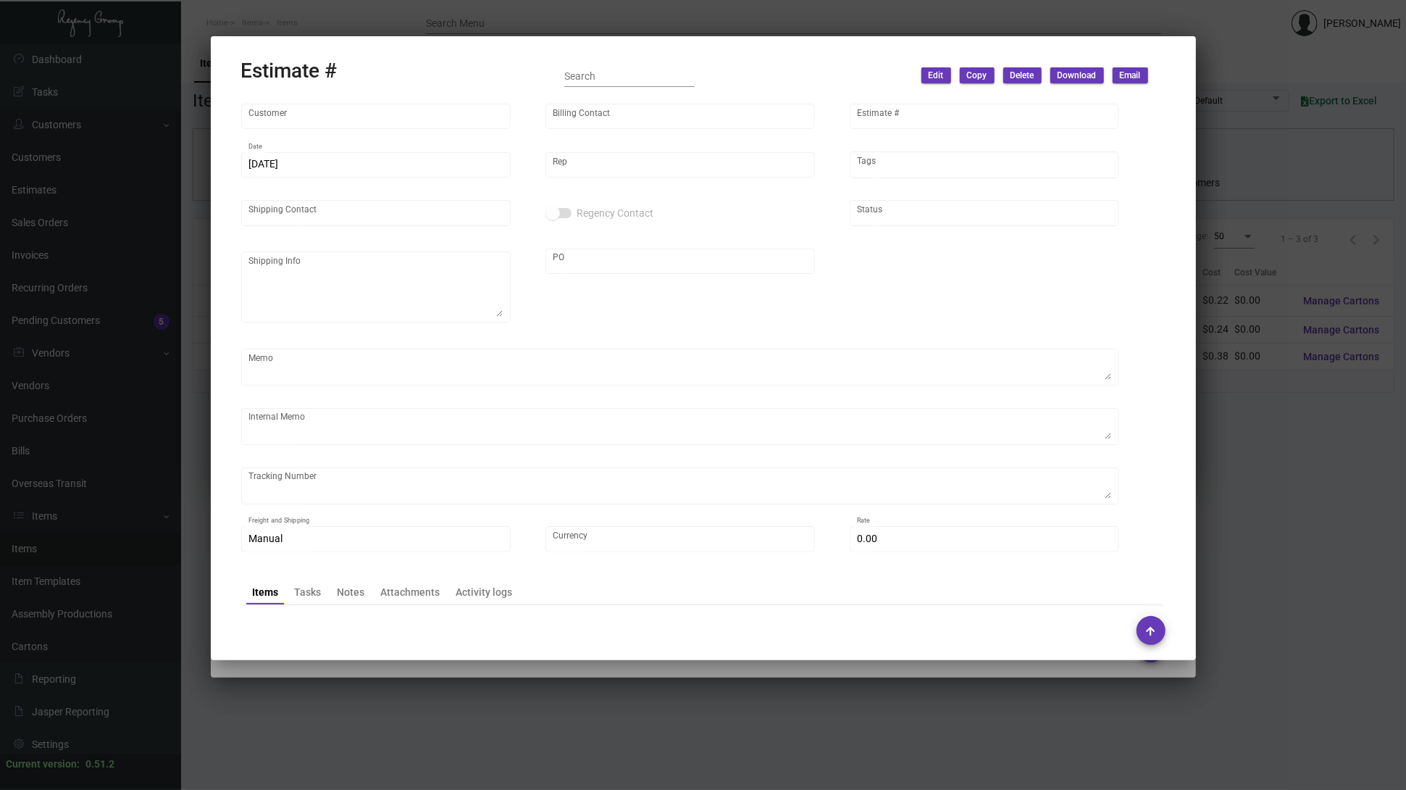
checkbox input "true"
type textarea "Regency Warehouse"
type input "United States Dollar $"
type input "$ 0.00"
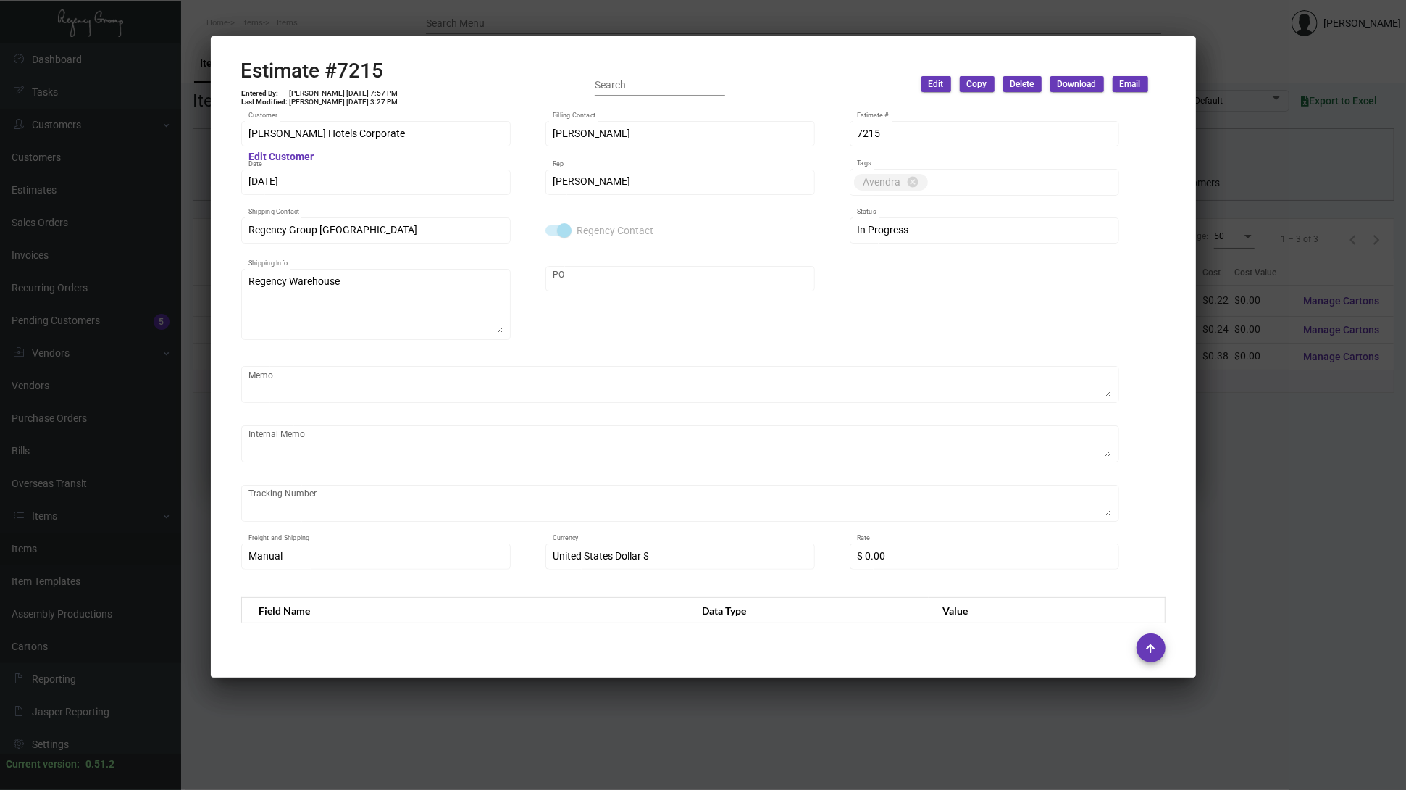
click at [381, 76] on h2 "Estimate #7215" at bounding box center [320, 71] width 158 height 25
click at [361, 67] on h2 "Estimate #7215" at bounding box center [320, 71] width 158 height 25
copy h2 "7215"
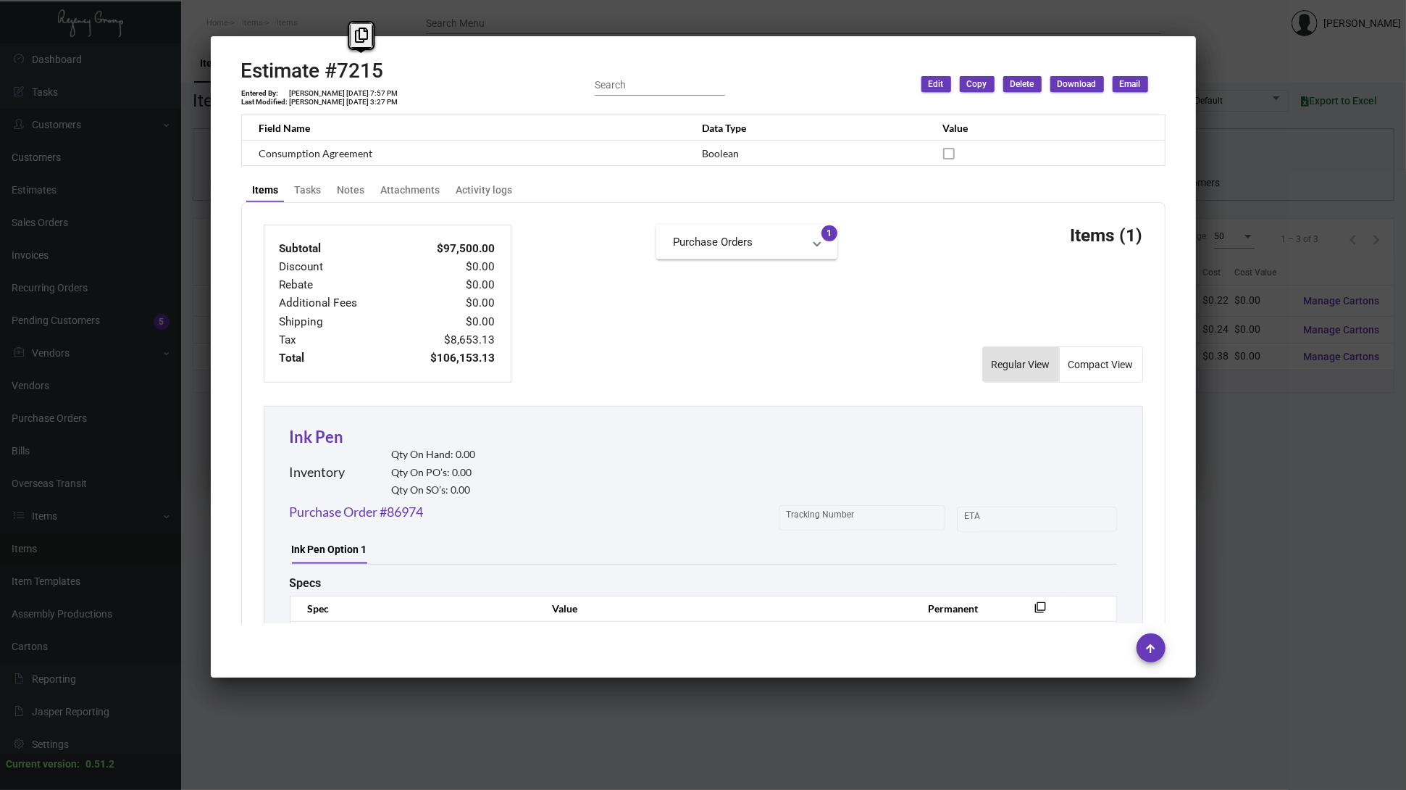
scroll to position [723, 0]
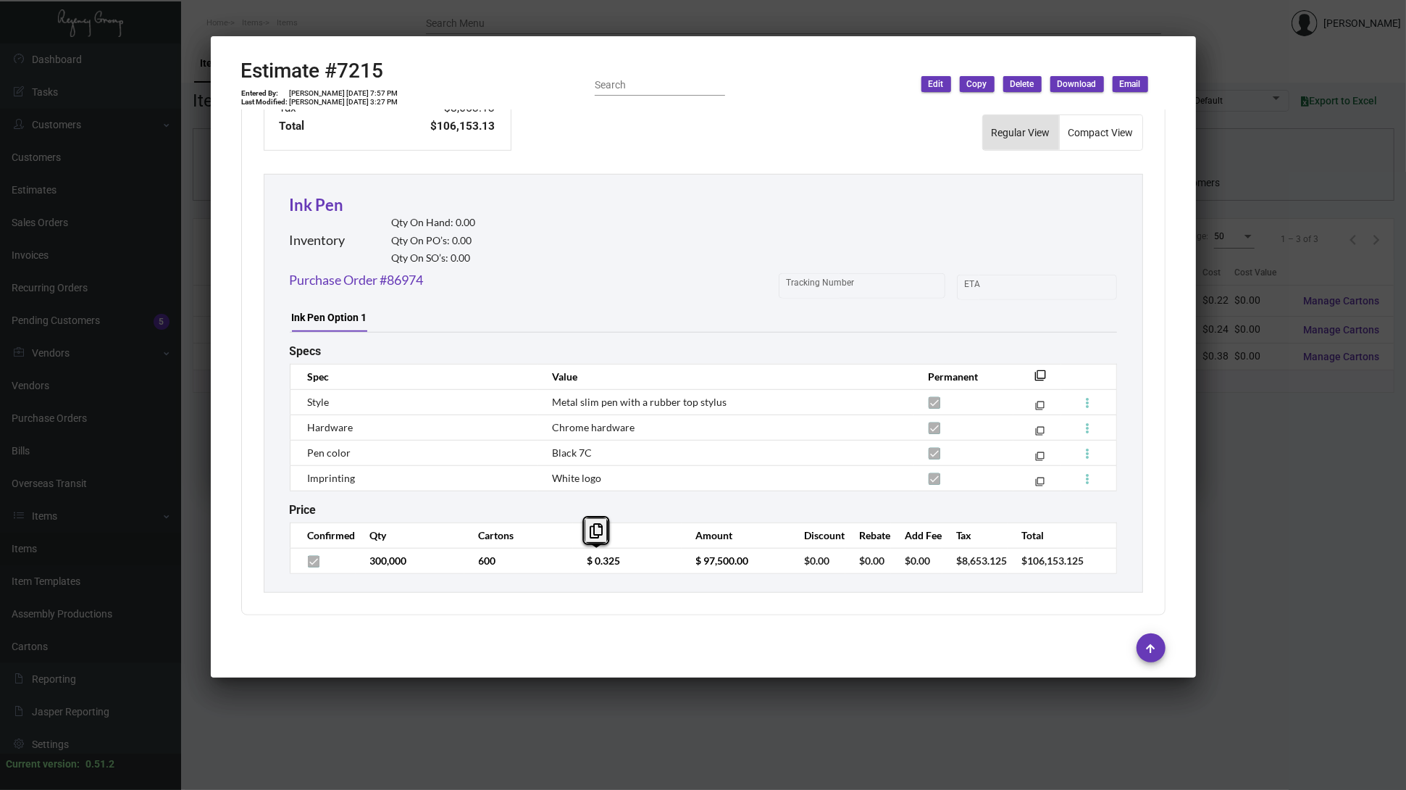
click at [1038, 364] on th "filter_none" at bounding box center [1038, 376] width 48 height 25
click at [1035, 374] on mat-icon "filter_none" at bounding box center [1041, 380] width 12 height 12
drag, startPoint x: 375, startPoint y: 760, endPoint x: 371, endPoint y: 712, distance: 48.7
click at [375, 760] on div at bounding box center [703, 395] width 1406 height 790
